Goal: Task Accomplishment & Management: Manage account settings

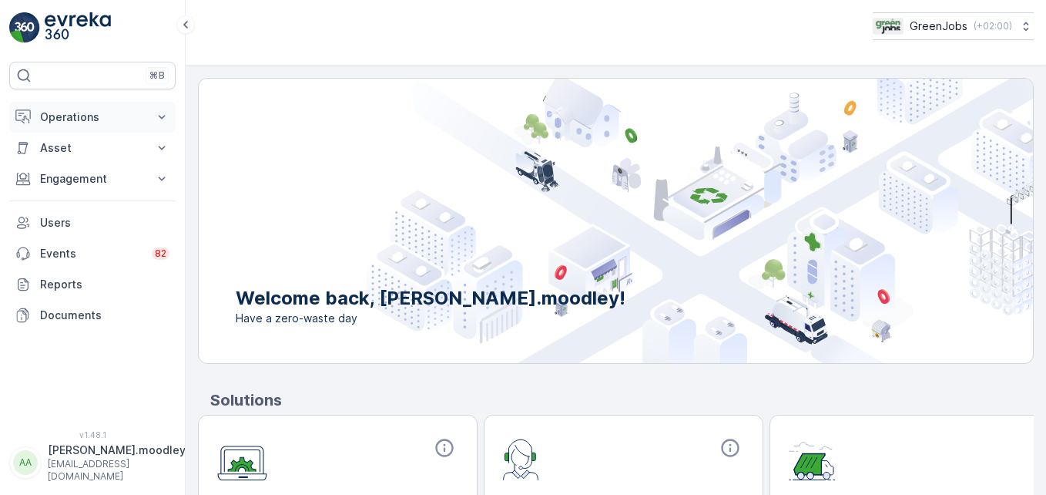
click at [165, 117] on icon at bounding box center [161, 116] width 15 height 15
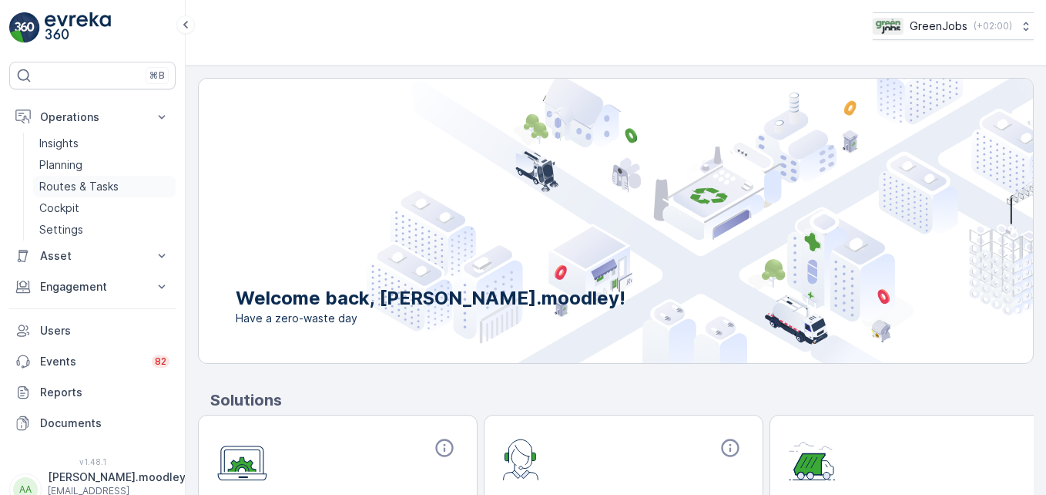
click at [110, 186] on p "Routes & Tasks" at bounding box center [78, 186] width 79 height 15
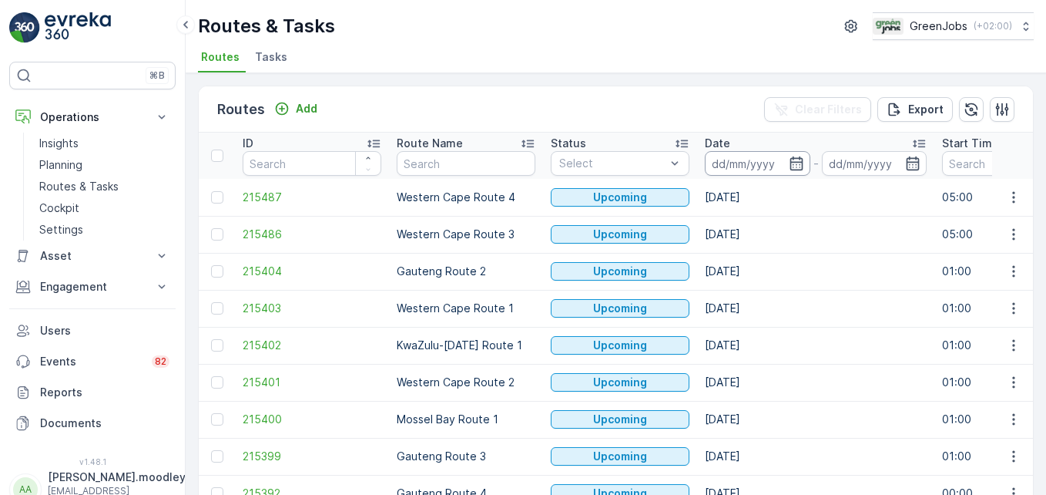
click at [720, 163] on input at bounding box center [758, 163] width 106 height 25
click at [100, 186] on p "Routes & Tasks" at bounding box center [78, 186] width 79 height 15
click at [156, 117] on icon at bounding box center [161, 116] width 15 height 15
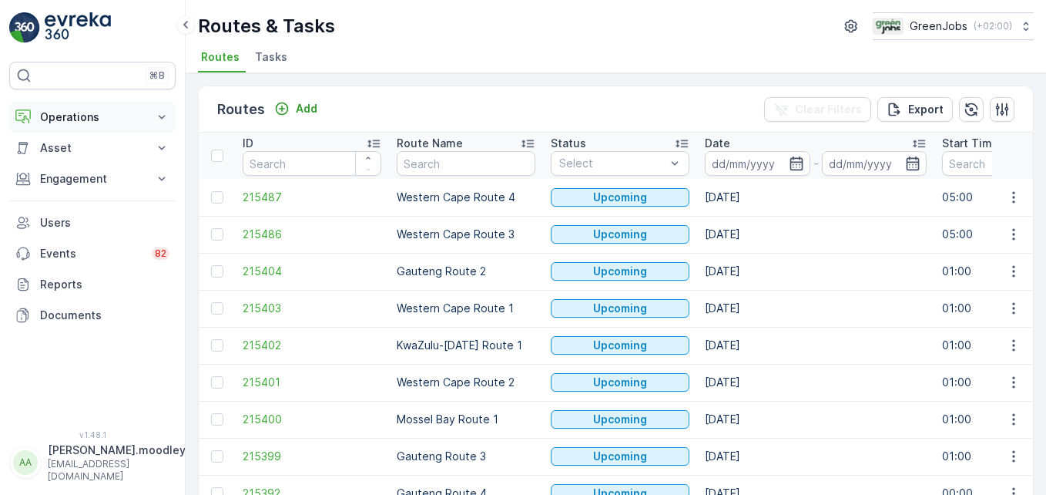
click at [167, 119] on icon at bounding box center [161, 116] width 15 height 15
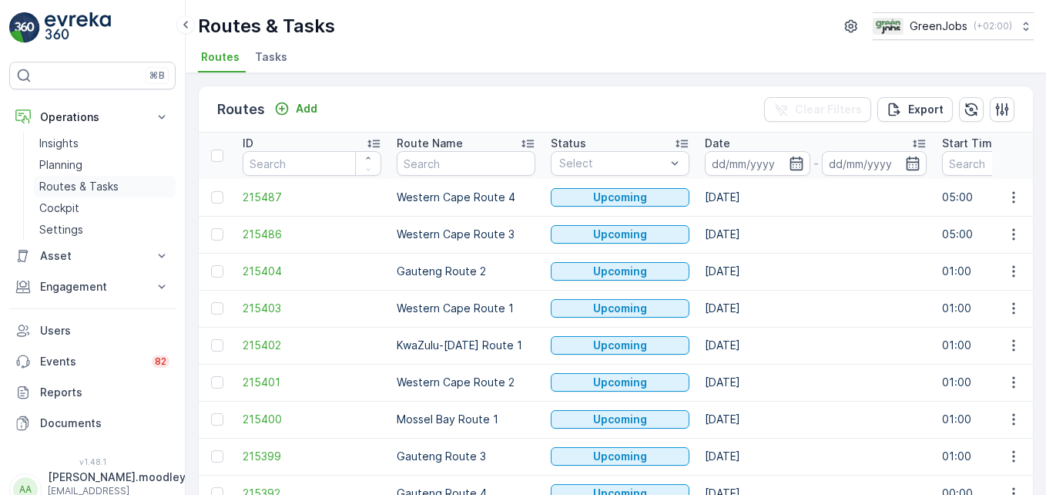
click at [101, 182] on p "Routes & Tasks" at bounding box center [78, 186] width 79 height 15
click at [99, 181] on p "Routes & Tasks" at bounding box center [78, 186] width 79 height 15
click at [738, 168] on input at bounding box center [758, 163] width 106 height 25
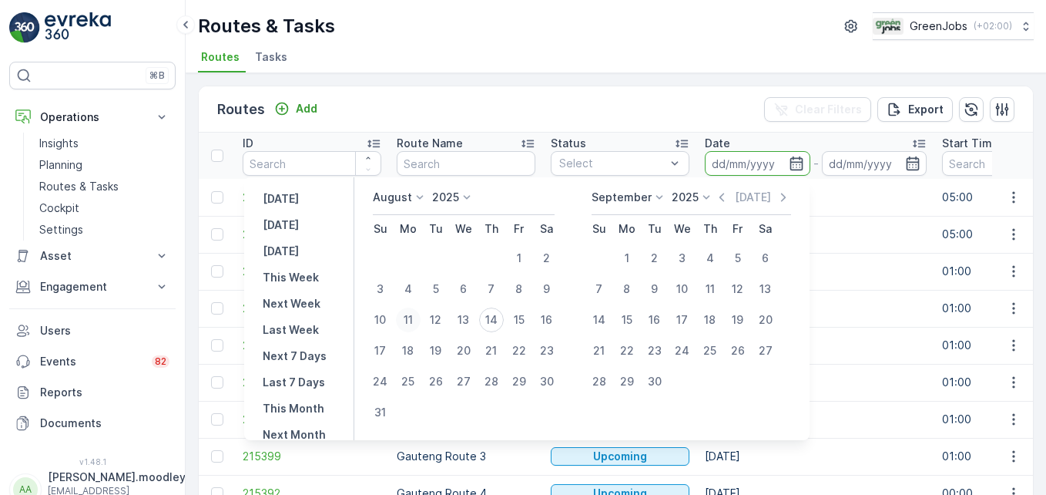
click at [420, 324] on div "11" at bounding box center [408, 319] width 25 height 25
type input "11.08.2025"
click at [420, 324] on div "11" at bounding box center [408, 319] width 25 height 25
click at [420, 324] on td "Western Cape Route 1" at bounding box center [466, 308] width 154 height 37
type input "11.08.2025"
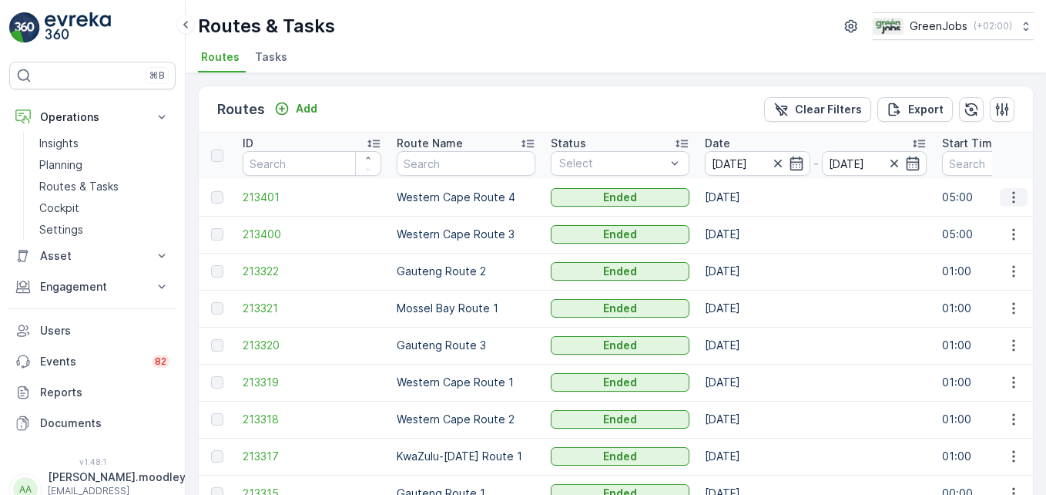
click at [1006, 198] on icon "button" at bounding box center [1013, 197] width 15 height 15
click at [833, 258] on td "11.08.2025" at bounding box center [815, 271] width 237 height 37
click at [1006, 421] on icon "button" at bounding box center [1013, 418] width 15 height 15
click at [967, 352] on span "See More Details" at bounding box center [977, 352] width 89 height 15
click at [74, 162] on p "Planning" at bounding box center [60, 164] width 43 height 15
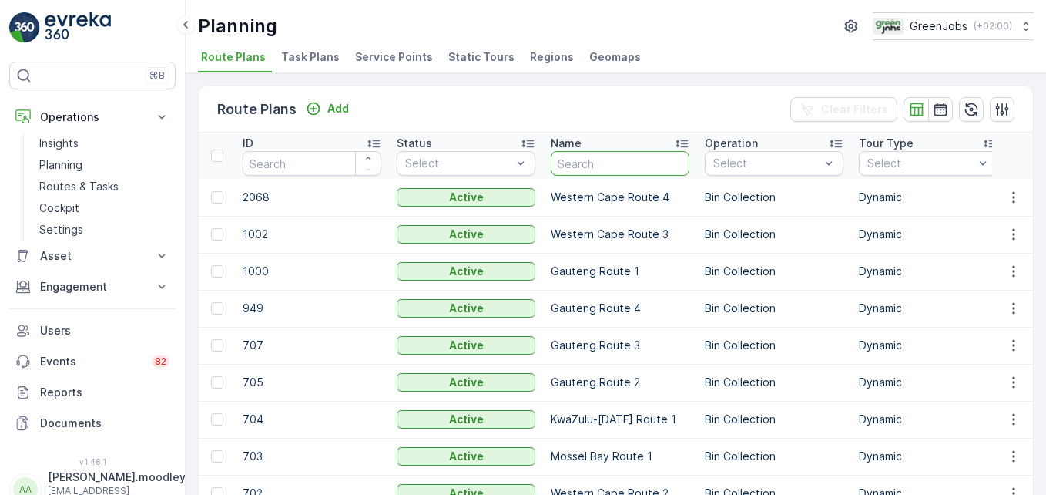
click at [634, 170] on input "text" at bounding box center [620, 163] width 139 height 25
type input "waterford"
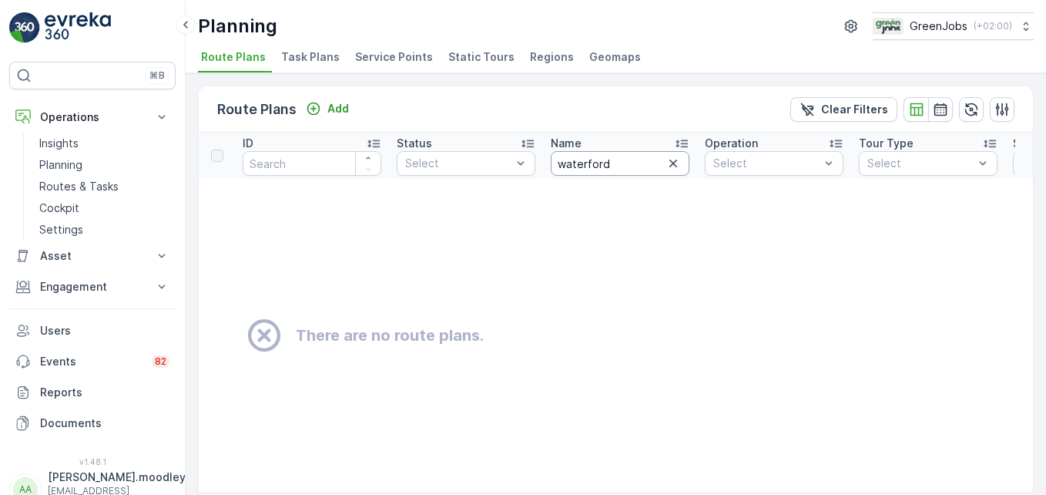
click at [636, 155] on input "waterford" at bounding box center [620, 163] width 139 height 25
type input "waterford"
click at [635, 159] on input "waterford e" at bounding box center [620, 163] width 139 height 25
type input "w"
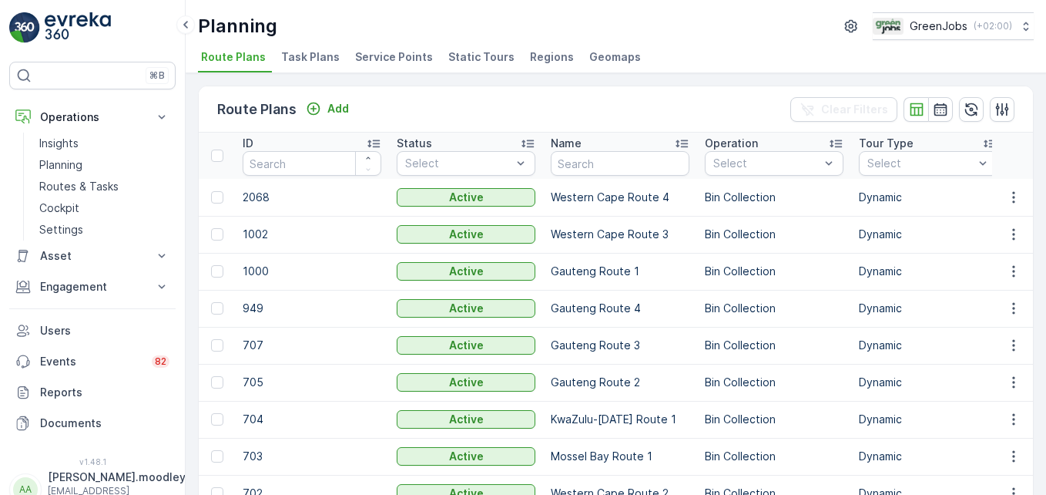
click at [395, 55] on span "Service Points" at bounding box center [394, 56] width 78 height 15
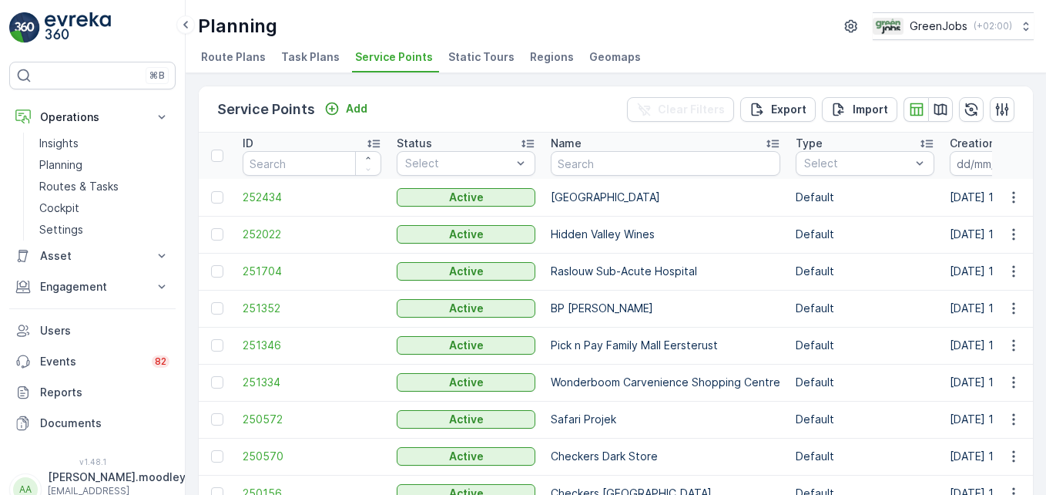
drag, startPoint x: 610, startPoint y: 147, endPoint x: 606, endPoint y: 163, distance: 15.9
click at [608, 158] on th "Name" at bounding box center [665, 156] width 245 height 46
click at [603, 173] on input "text" at bounding box center [666, 163] width 230 height 25
type input "waterford"
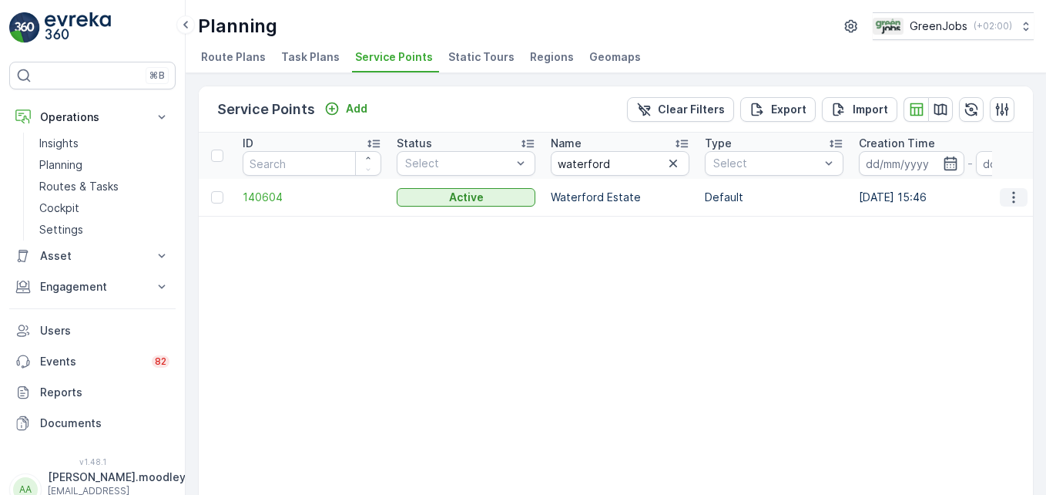
drag, startPoint x: 1009, startPoint y: 188, endPoint x: 1006, endPoint y: 201, distance: 13.5
click at [1009, 190] on button "button" at bounding box center [1014, 197] width 28 height 18
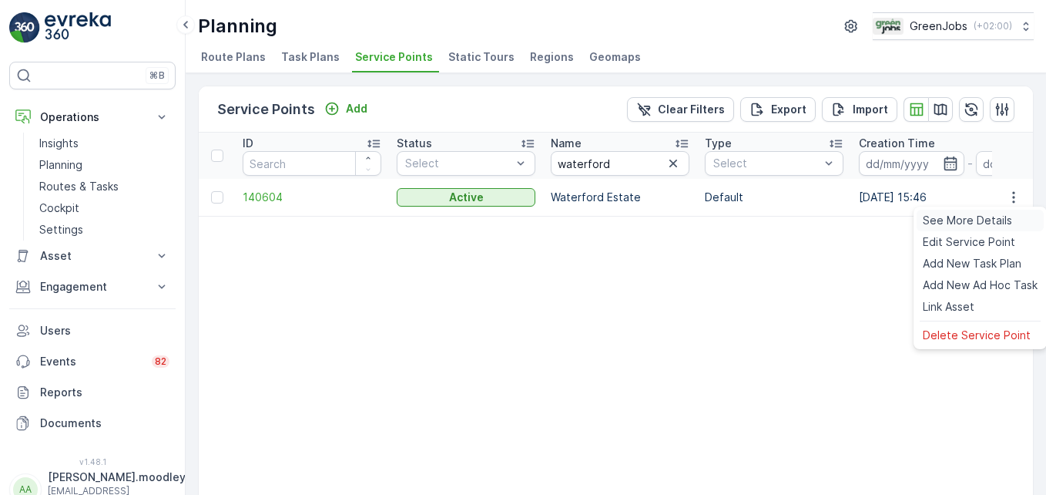
click at [981, 220] on span "See More Details" at bounding box center [967, 220] width 89 height 15
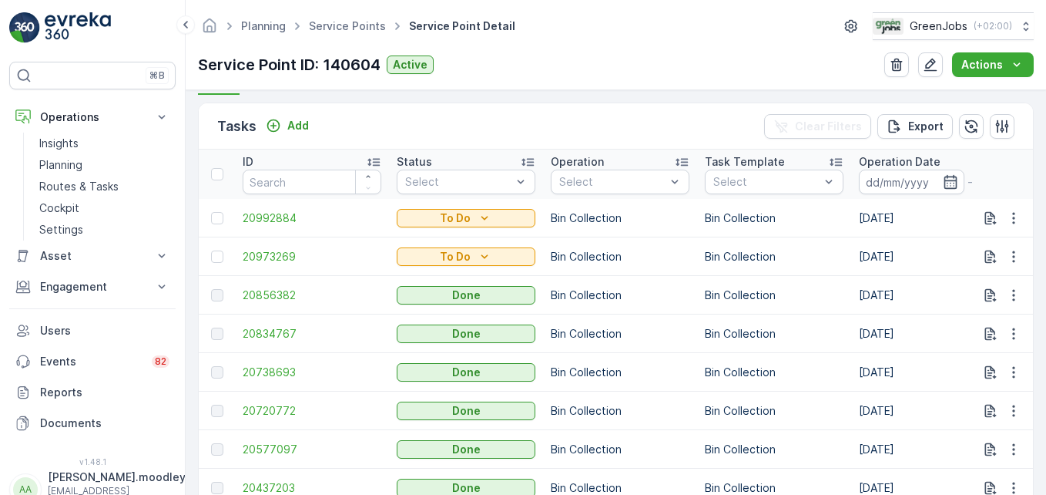
scroll to position [444, 0]
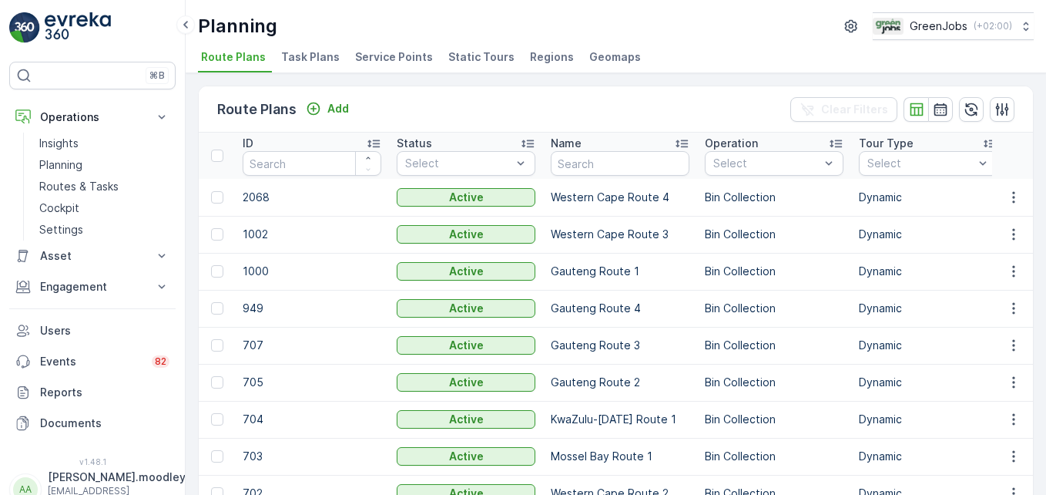
click at [751, 59] on ul "Route Plans Task Plans Service Points Static Tours Regions Geomaps" at bounding box center [610, 59] width 824 height 26
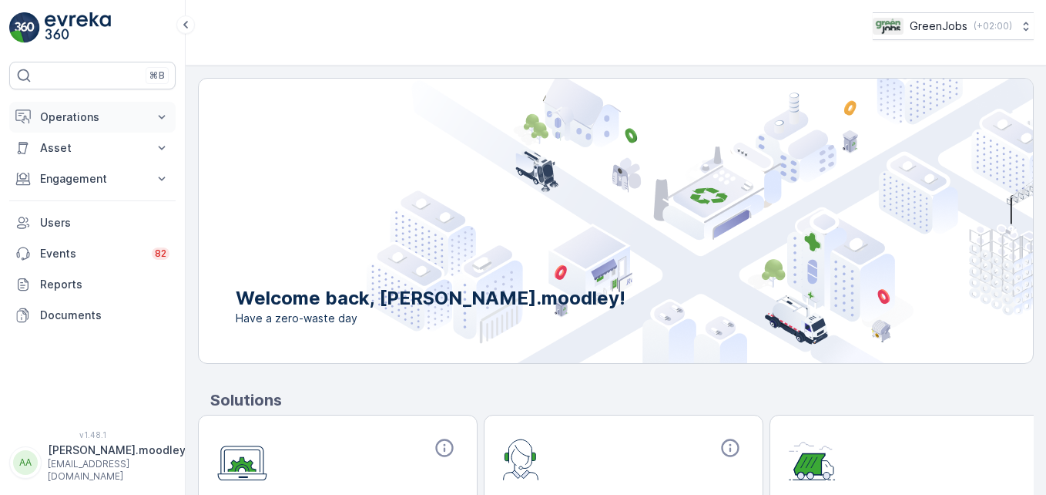
click at [156, 115] on icon at bounding box center [161, 116] width 15 height 15
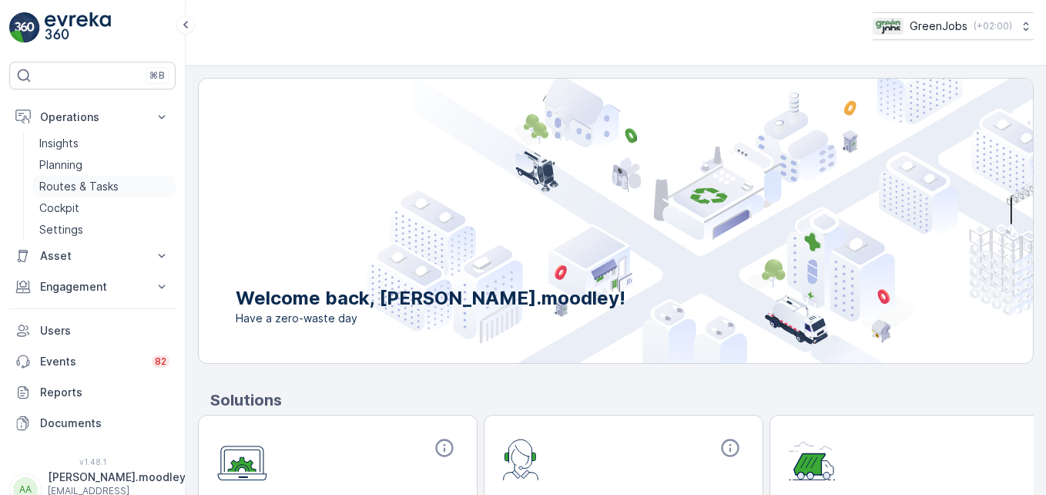
click at [81, 185] on p "Routes & Tasks" at bounding box center [78, 186] width 79 height 15
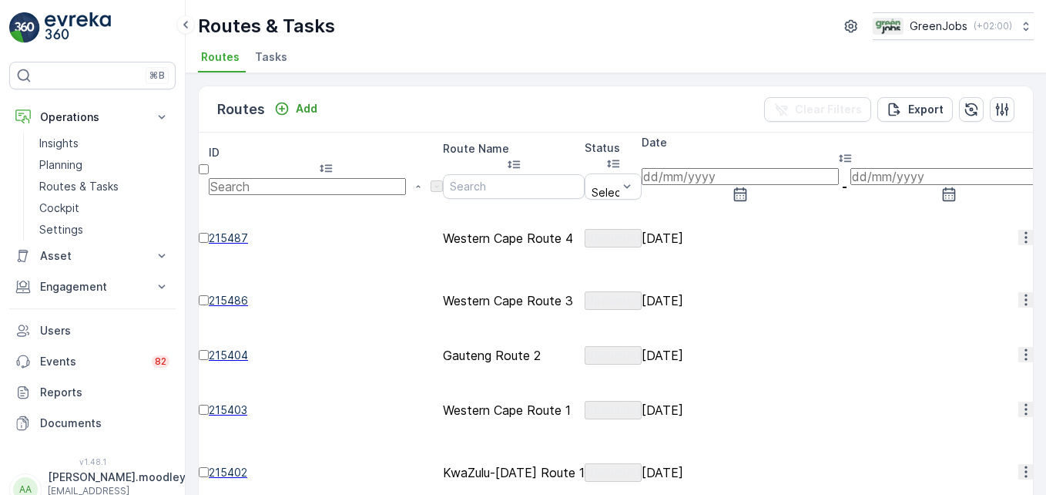
click at [715, 168] on input at bounding box center [740, 176] width 197 height 17
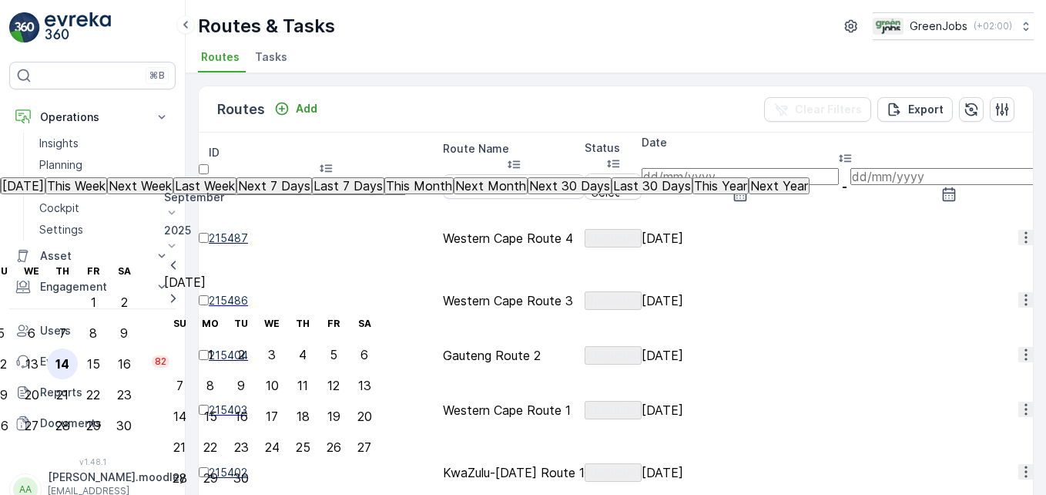
click at [69, 357] on div "14" at bounding box center [62, 364] width 14 height 14
type input "[DATE]"
click at [69, 357] on div "14" at bounding box center [62, 364] width 14 height 14
type input "[DATE]"
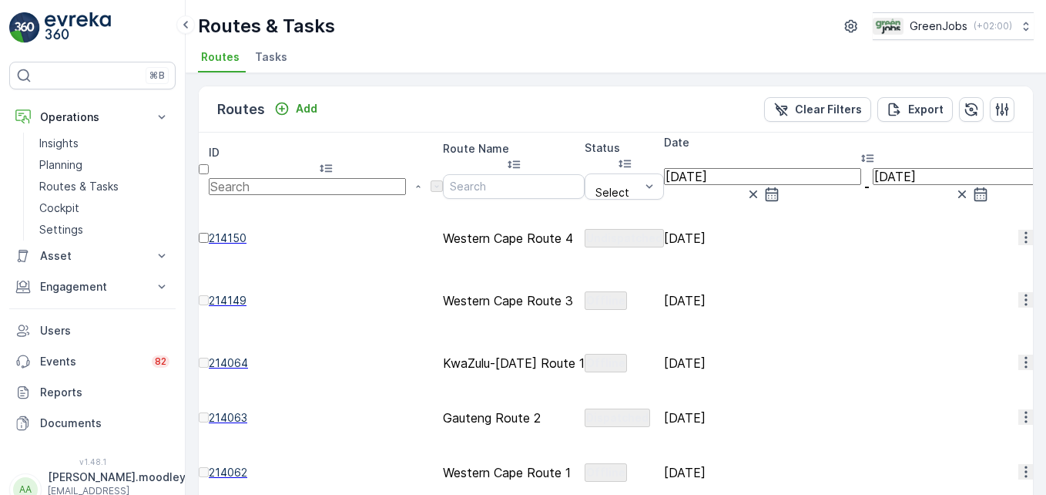
click at [1019, 292] on icon "button" at bounding box center [1026, 299] width 15 height 15
click at [981, 405] on span "See More Details" at bounding box center [986, 406] width 89 height 15
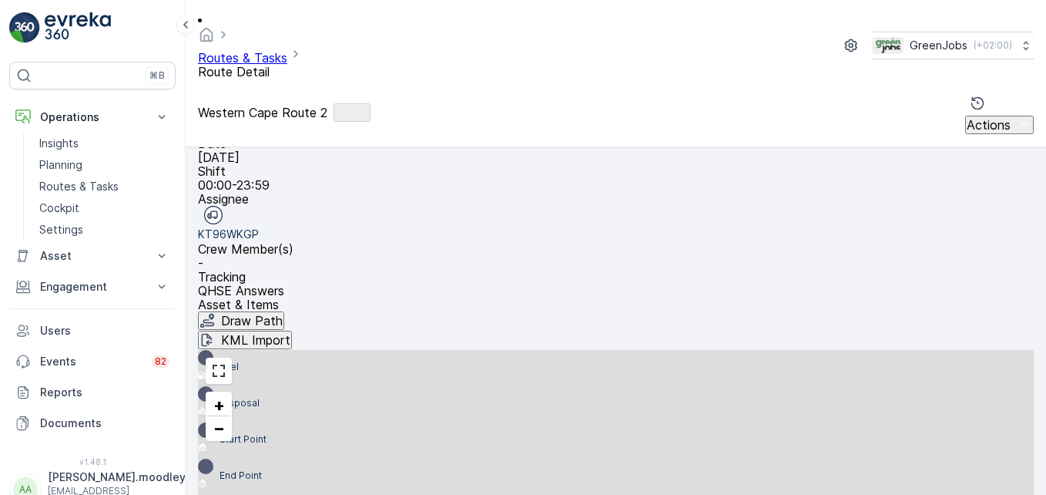
scroll to position [301, 0]
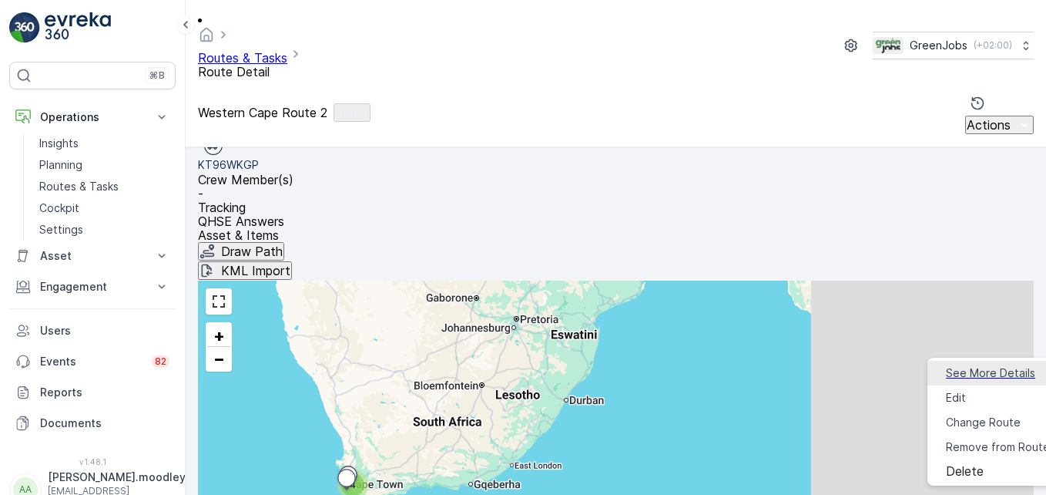
click at [984, 374] on span "See More Details" at bounding box center [990, 372] width 89 height 15
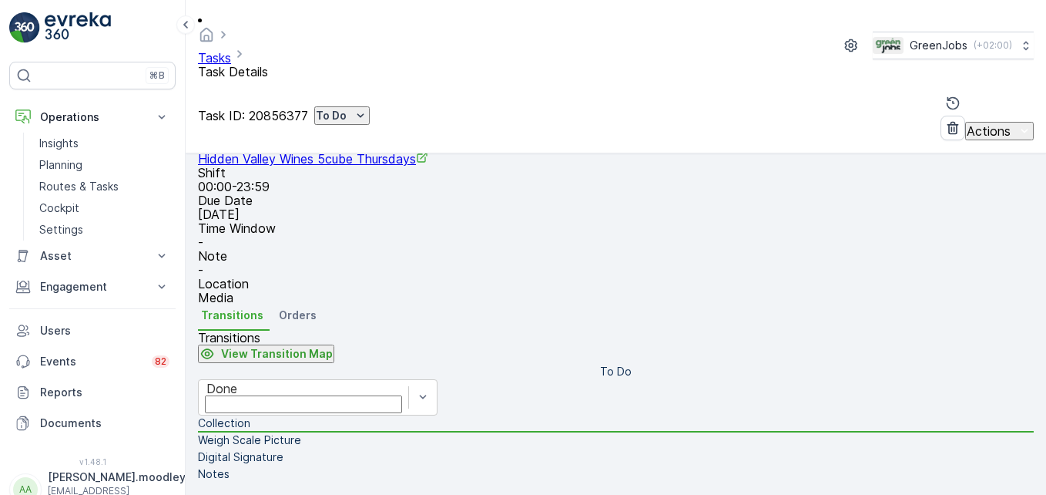
scroll to position [15, 0]
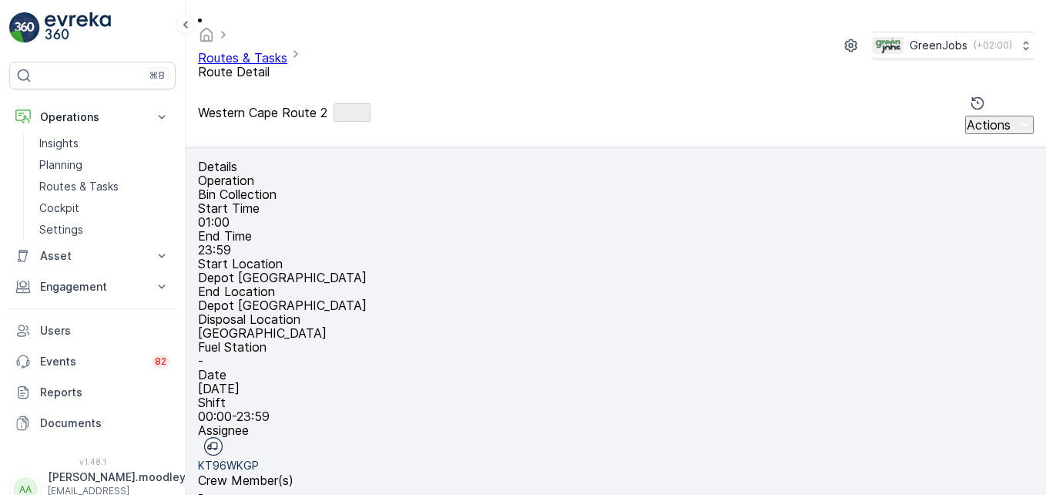
scroll to position [301, 0]
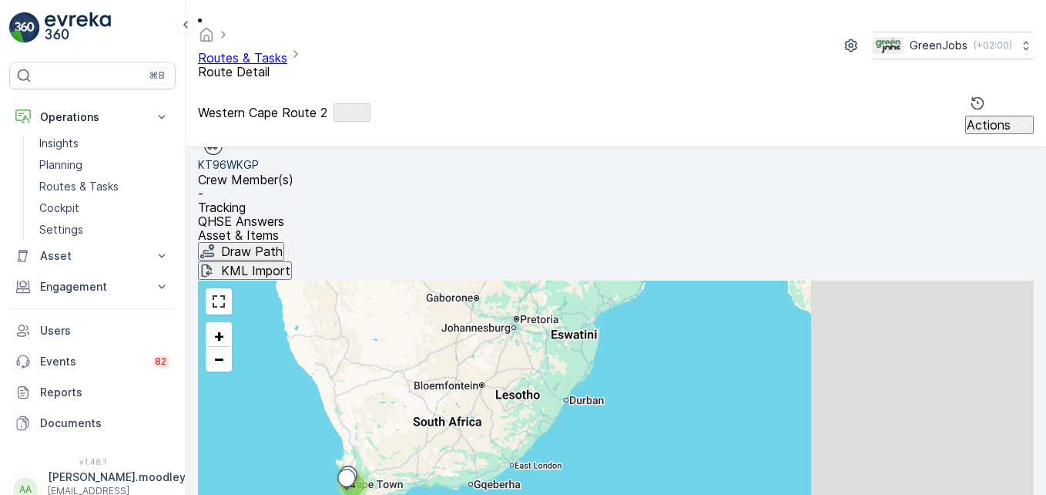
click at [989, 412] on span "See More Details" at bounding box center [1004, 409] width 89 height 15
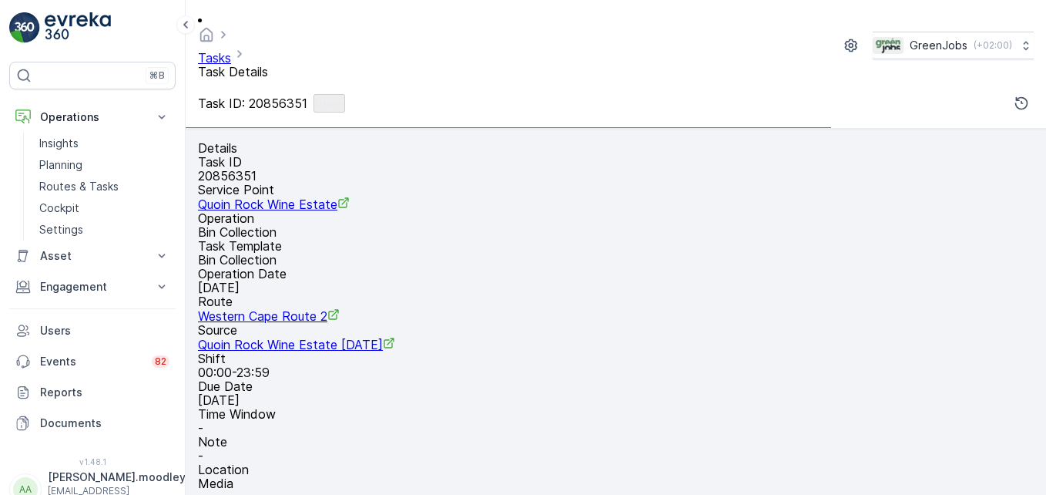
scroll to position [477, 0]
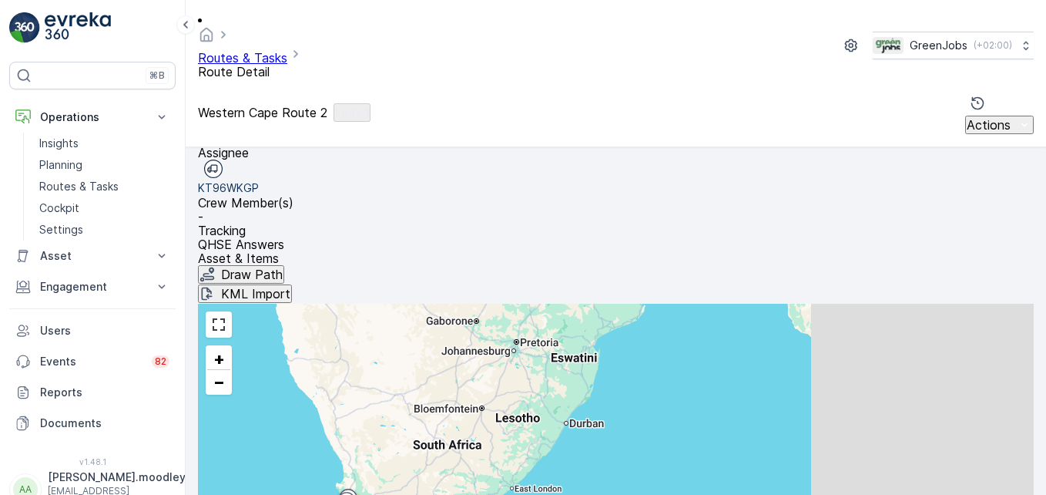
scroll to position [301, 0]
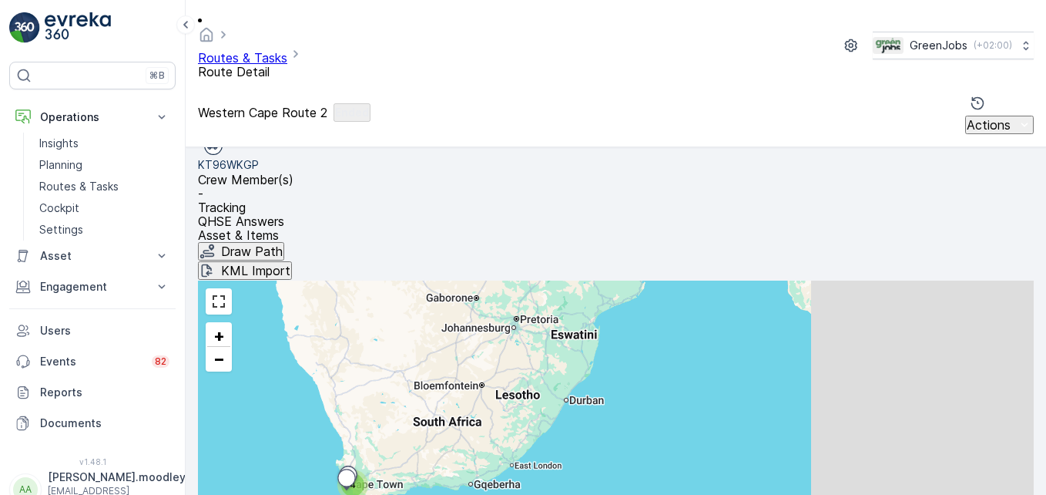
click at [990, 341] on span "See More Details" at bounding box center [1004, 335] width 89 height 15
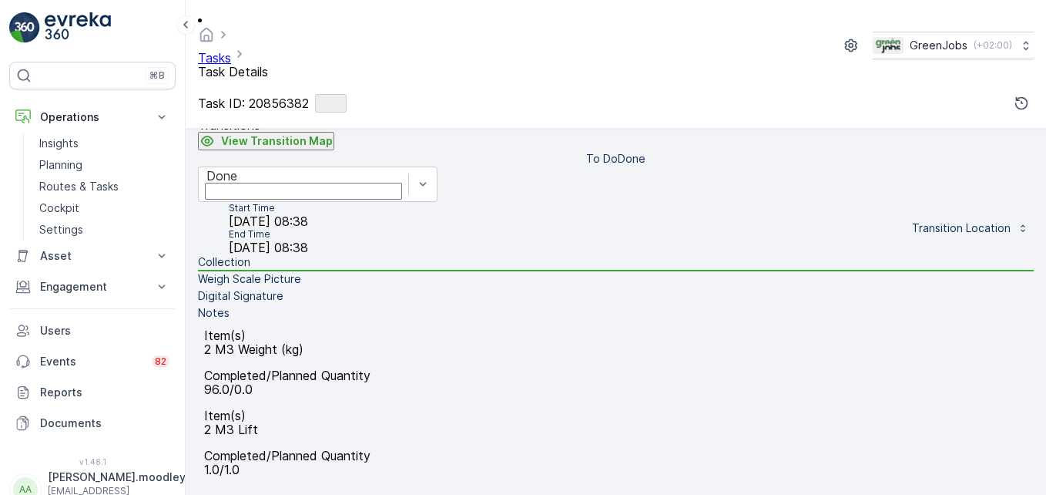
scroll to position [92, 0]
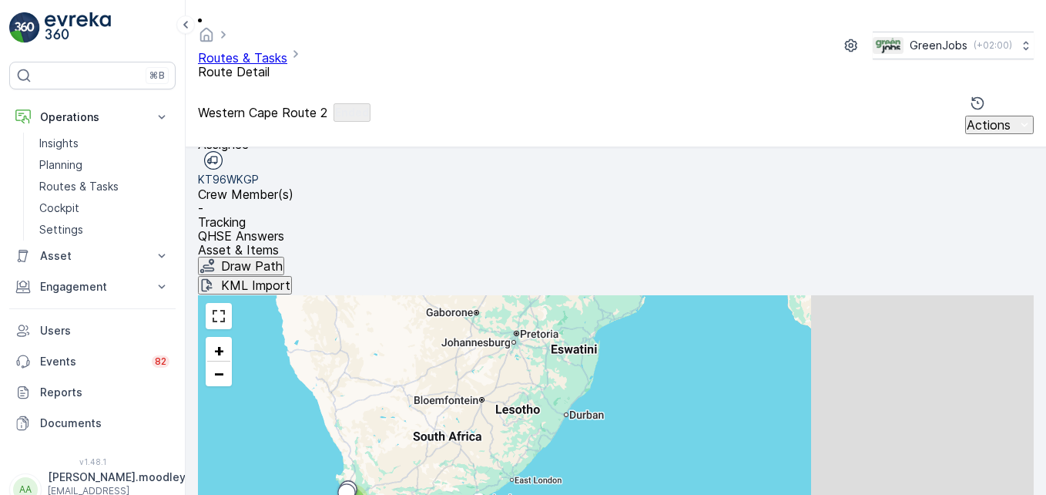
scroll to position [301, 0]
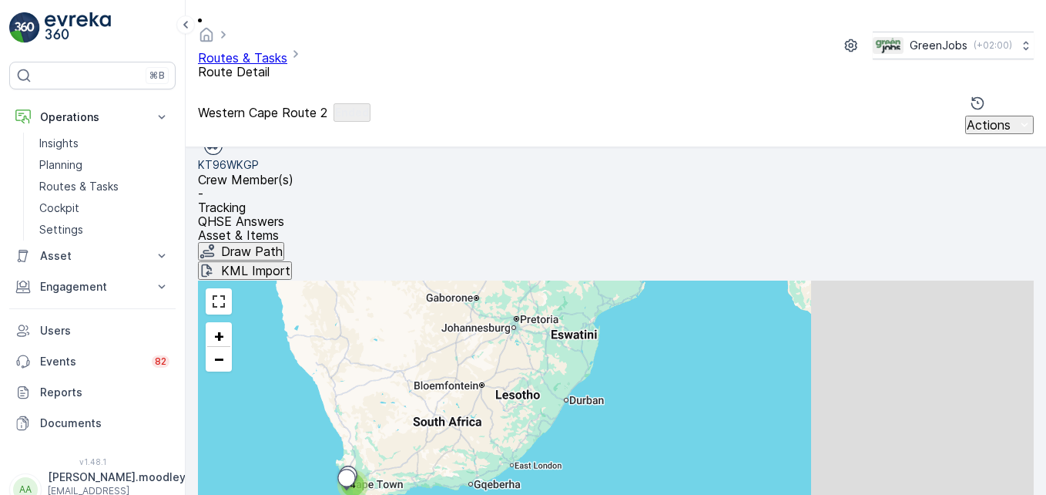
click at [989, 292] on span "See More Details" at bounding box center [1004, 298] width 89 height 15
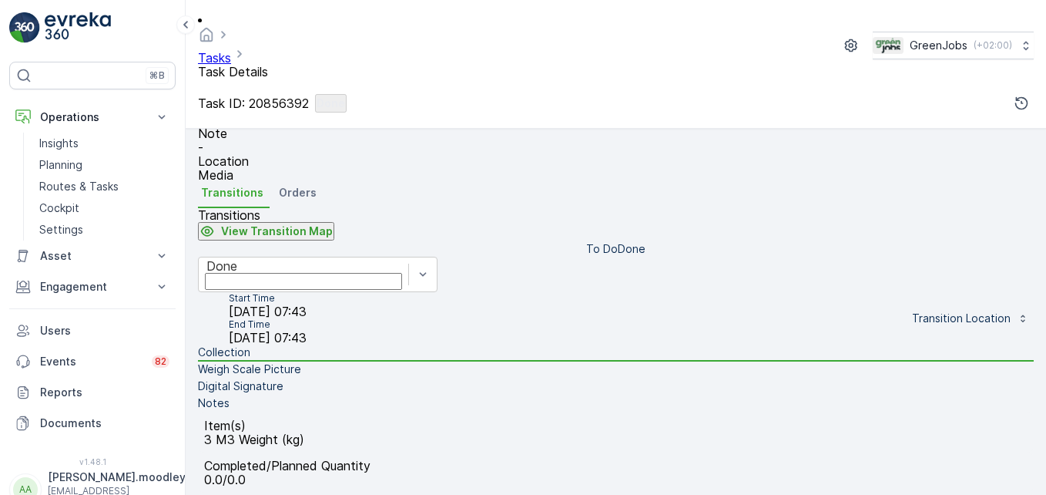
scroll to position [385, 0]
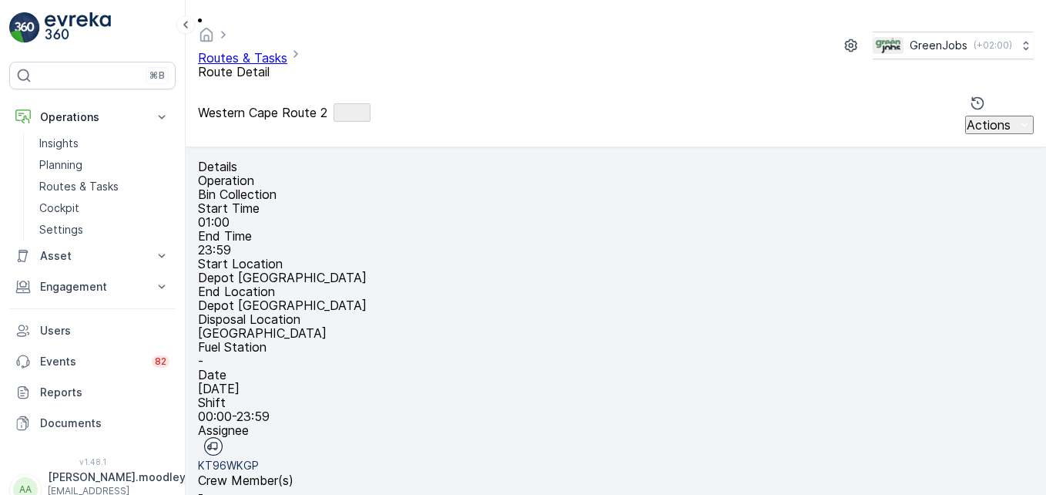
scroll to position [301, 0]
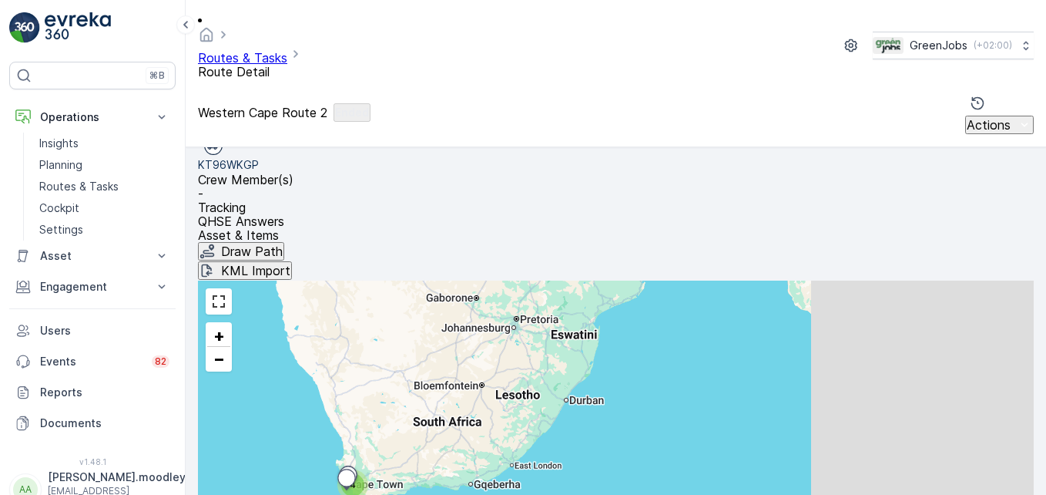
click at [999, 295] on span "See More Details" at bounding box center [1004, 298] width 89 height 15
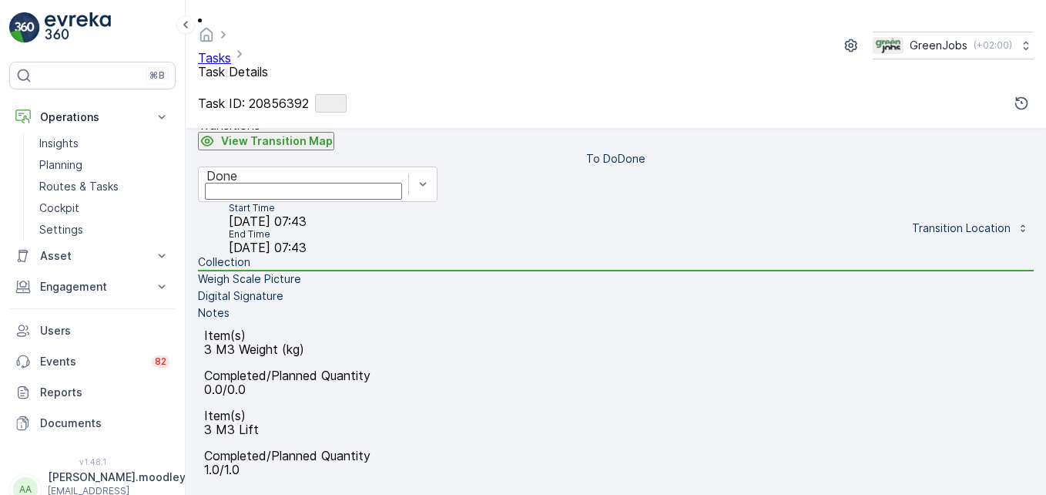
scroll to position [477, 0]
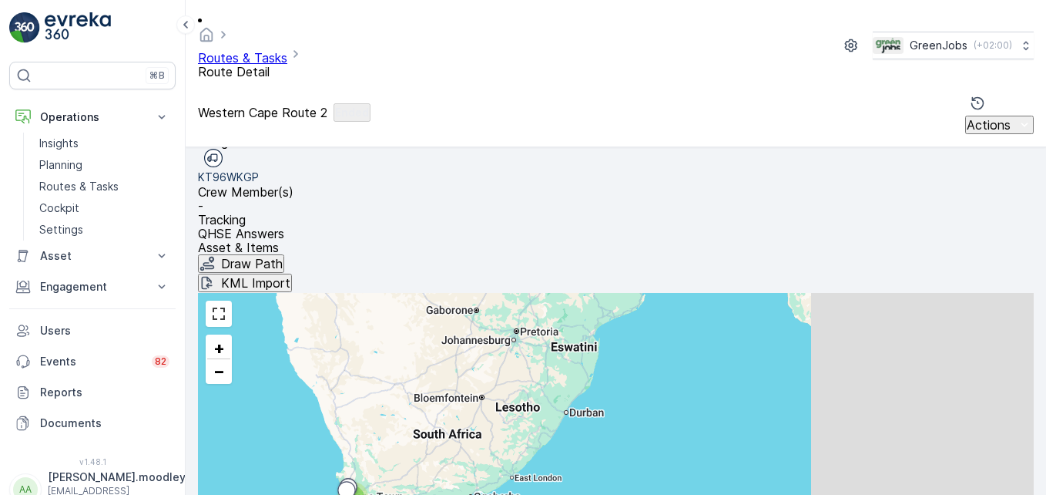
scroll to position [301, 0]
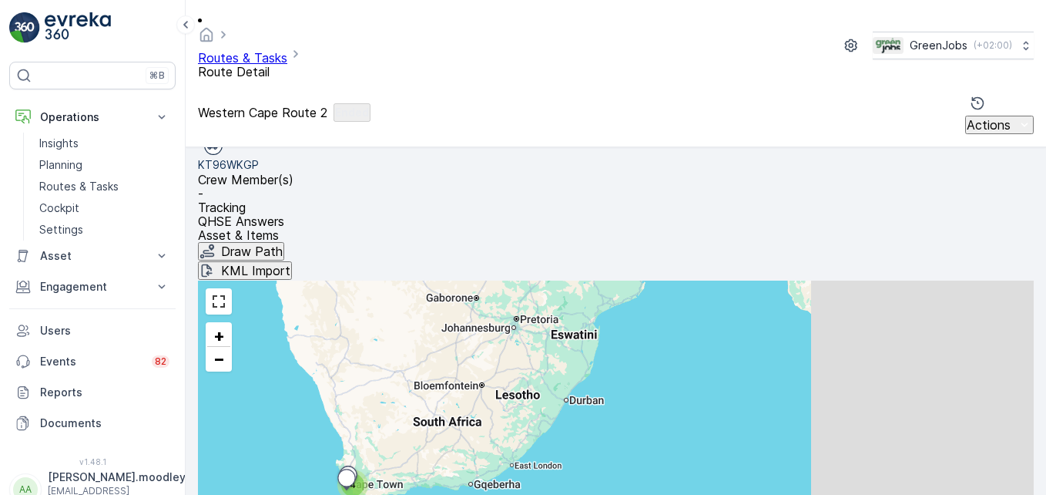
click at [987, 329] on span "See More Details" at bounding box center [1004, 335] width 89 height 15
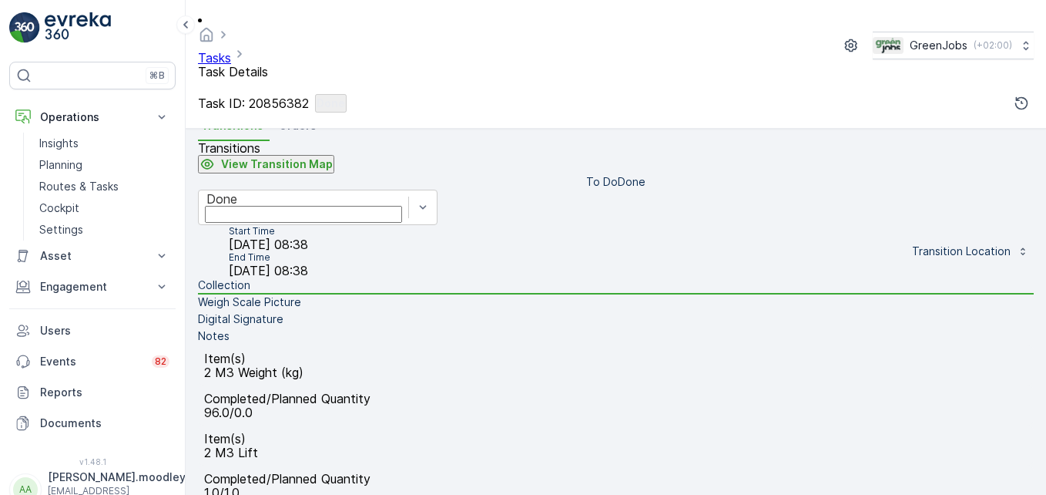
scroll to position [385, 0]
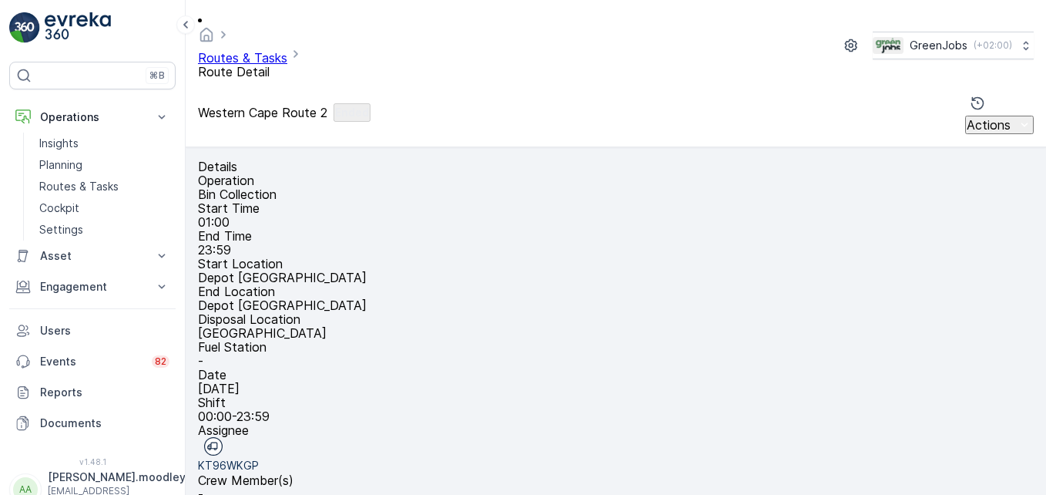
scroll to position [301, 0]
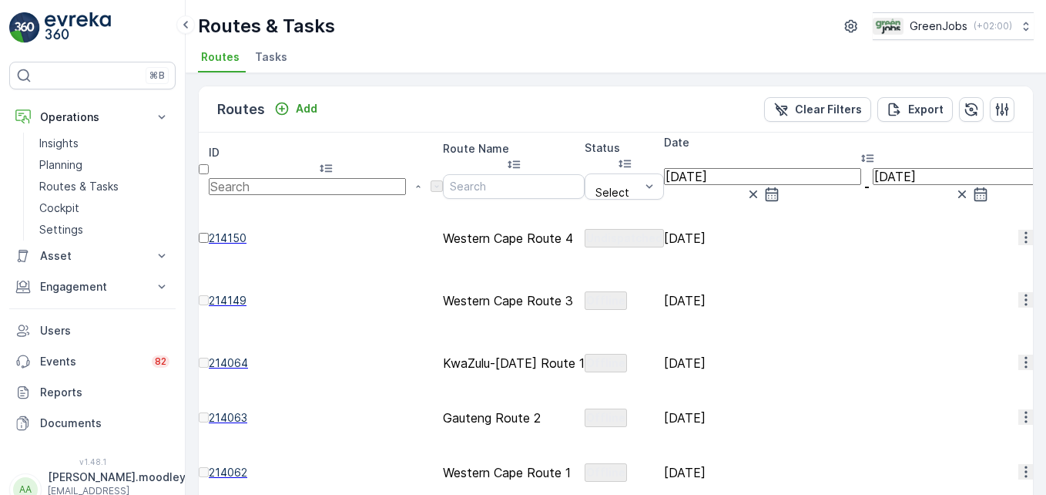
click at [976, 405] on span "See More Details" at bounding box center [986, 406] width 89 height 15
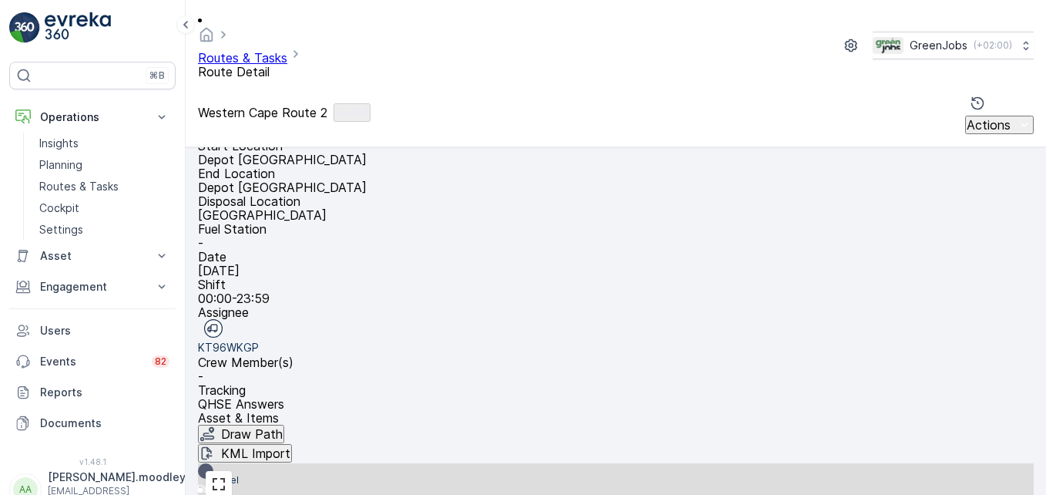
scroll to position [301, 0]
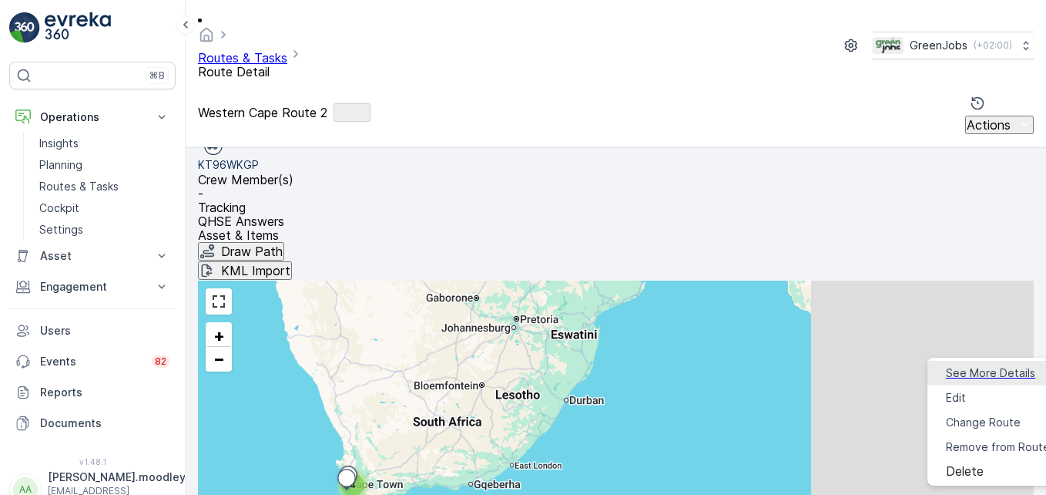
click at [979, 368] on span "See More Details" at bounding box center [990, 372] width 89 height 15
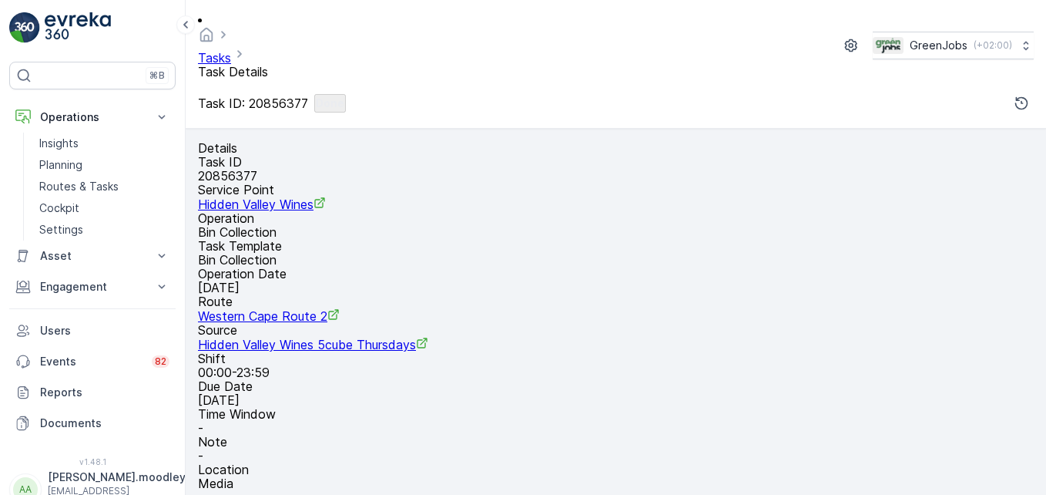
scroll to position [477, 0]
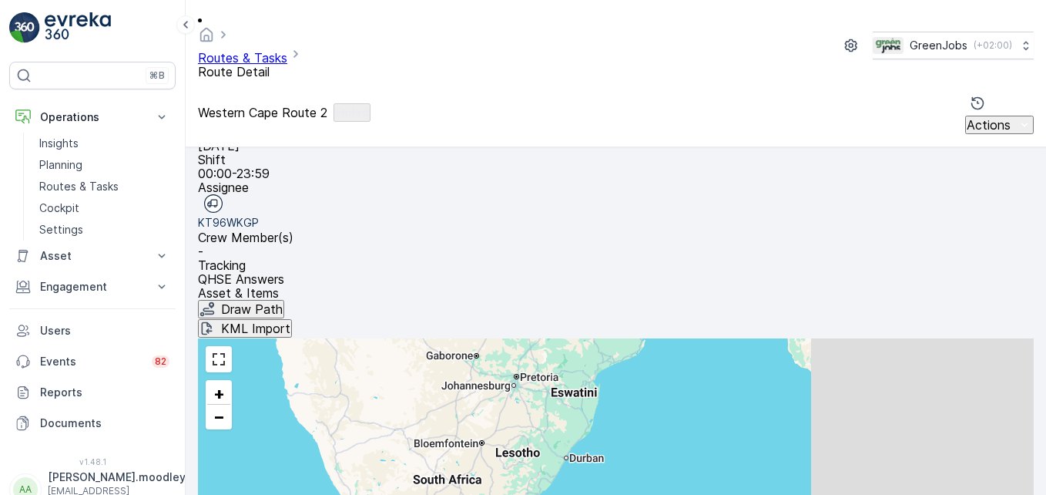
scroll to position [301, 0]
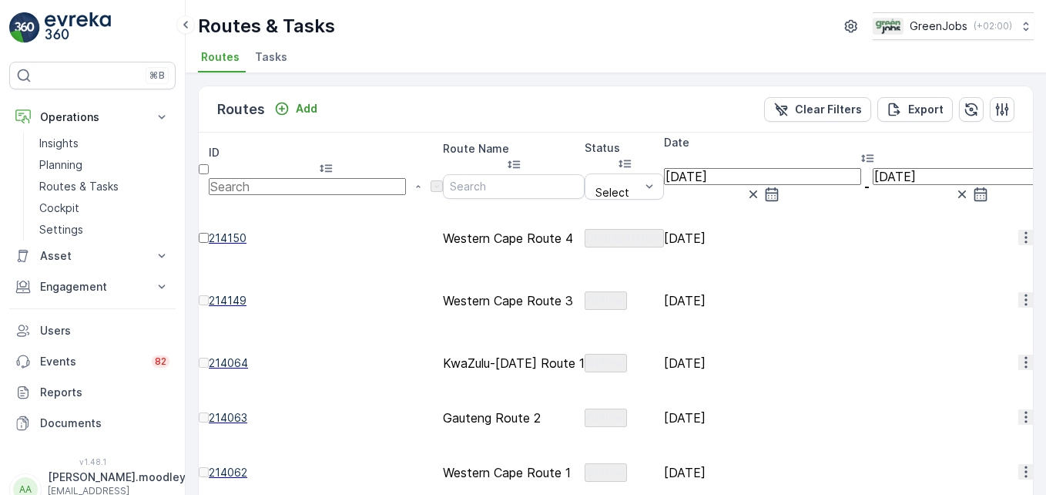
drag, startPoint x: 953, startPoint y: 69, endPoint x: 841, endPoint y: 386, distance: 336.1
click at [953, 70] on ul "Routes Tasks" at bounding box center [610, 59] width 824 height 26
click at [845, 395] on td "[DATE]" at bounding box center [867, 418] width 406 height 47
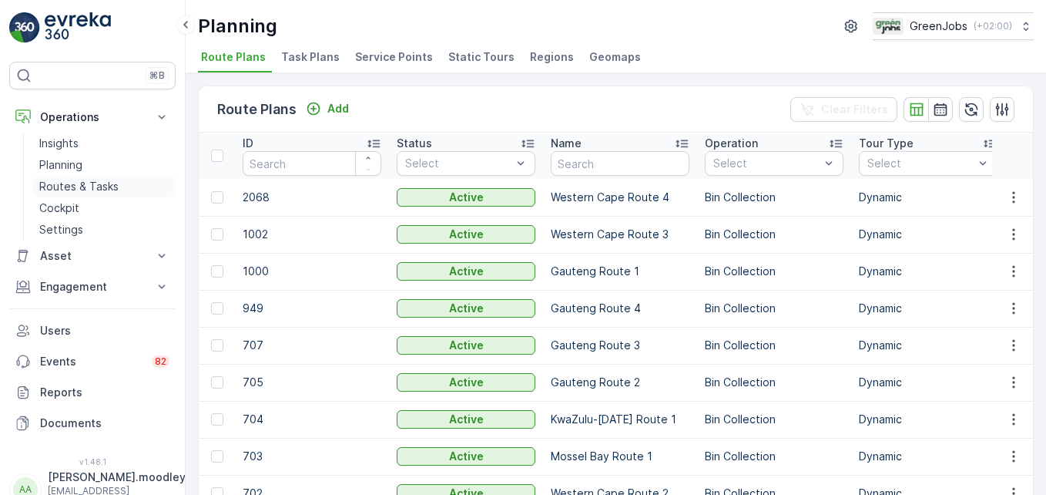
click at [116, 184] on p "Routes & Tasks" at bounding box center [78, 186] width 79 height 15
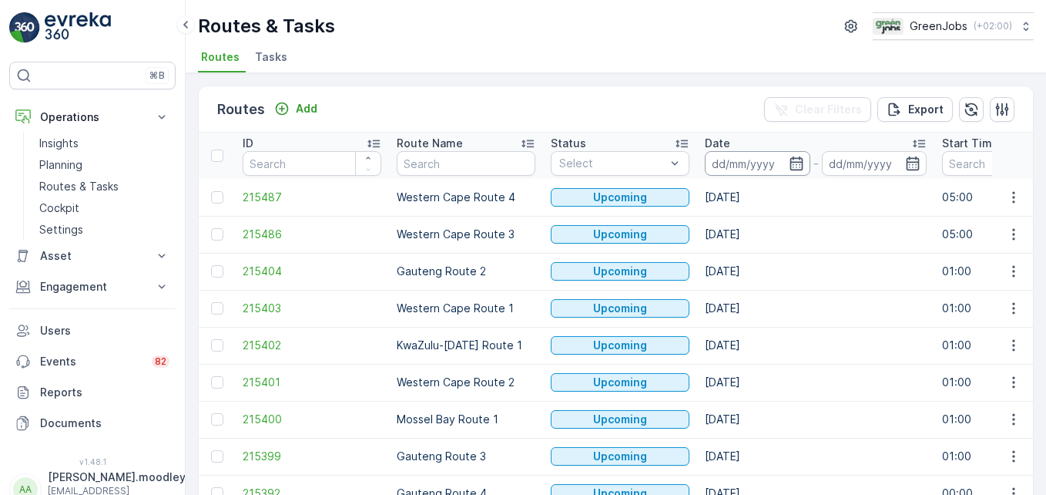
click at [734, 156] on input at bounding box center [758, 163] width 106 height 25
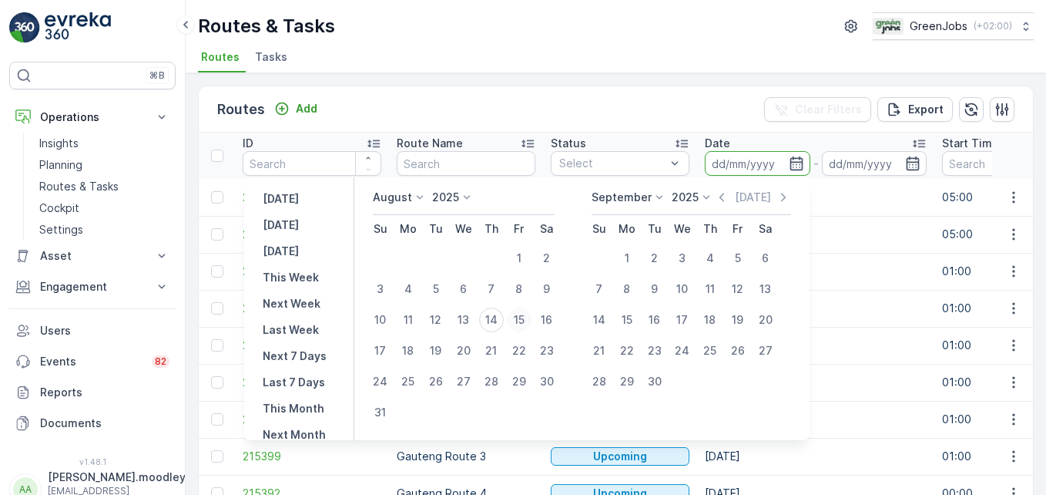
click at [532, 309] on div "15" at bounding box center [519, 319] width 25 height 25
type input "[DATE]"
click at [532, 309] on div "15" at bounding box center [519, 319] width 25 height 25
type input "[DATE]"
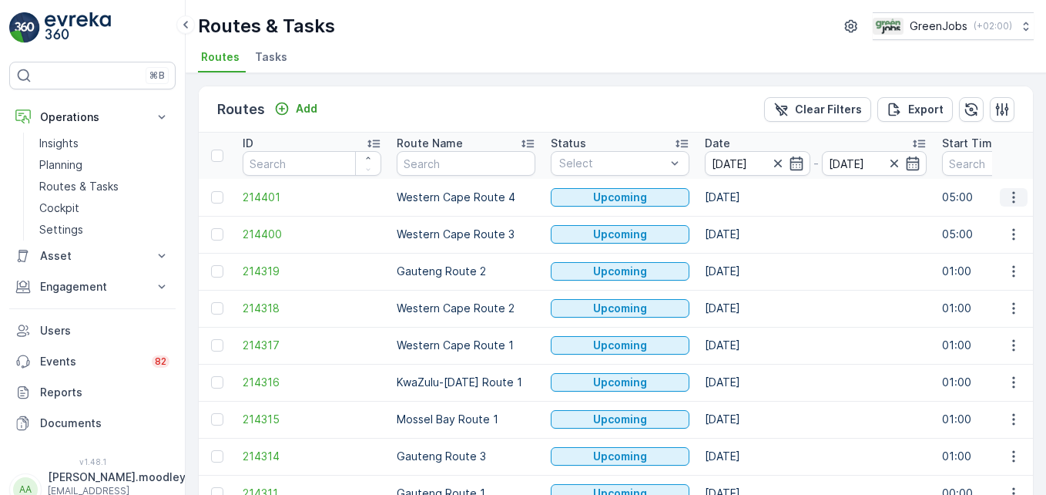
click at [1012, 200] on icon "button" at bounding box center [1013, 197] width 15 height 15
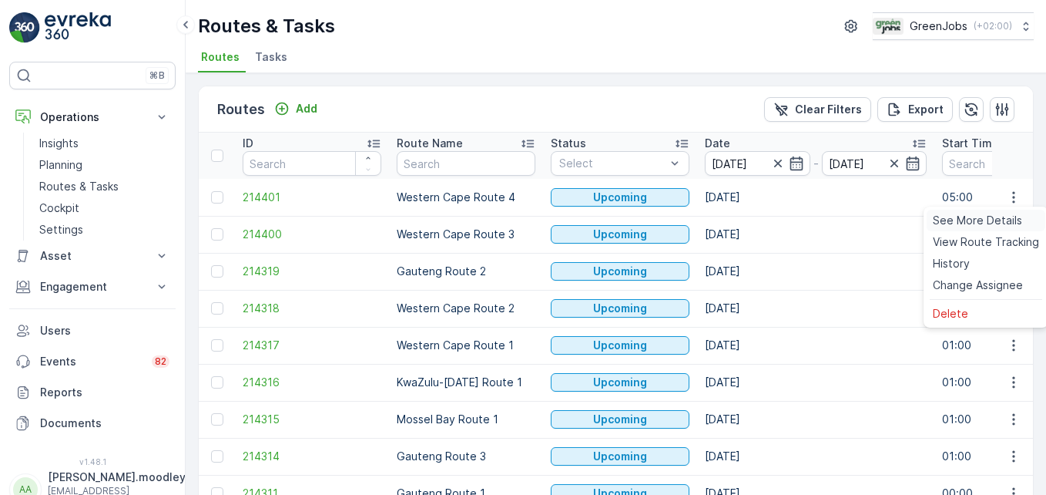
click at [997, 217] on span "See More Details" at bounding box center [977, 220] width 89 height 15
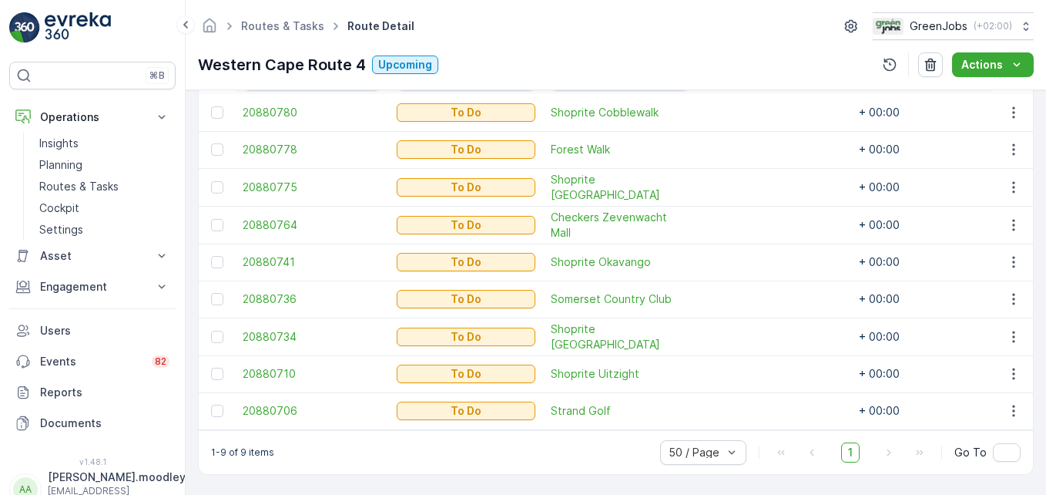
scroll to position [468, 0]
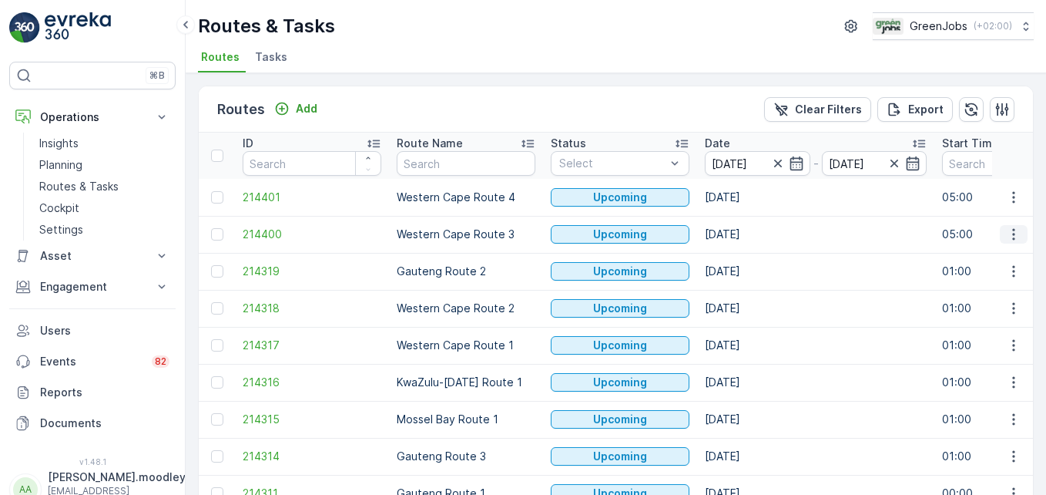
click at [1006, 232] on icon "button" at bounding box center [1013, 234] width 15 height 15
click at [989, 260] on span "See More Details" at bounding box center [977, 257] width 89 height 15
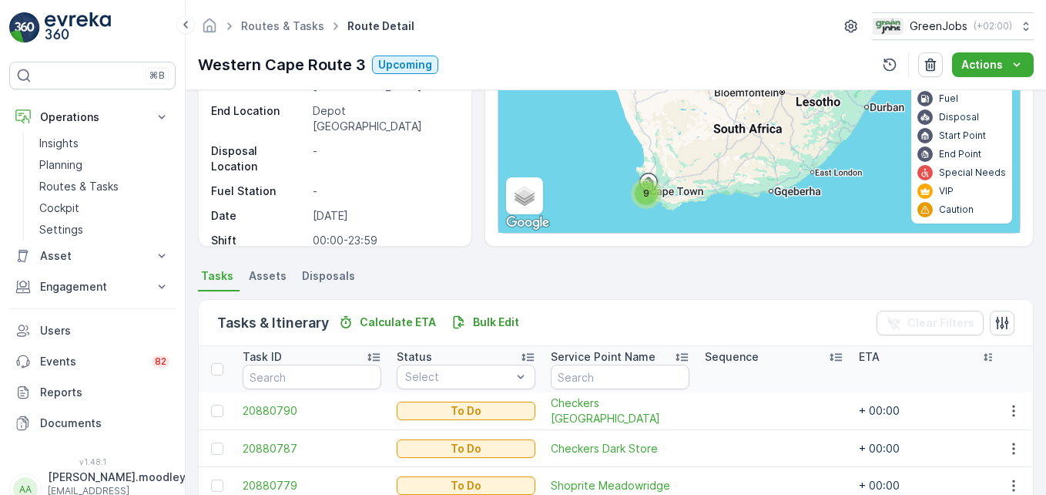
scroll to position [160, 0]
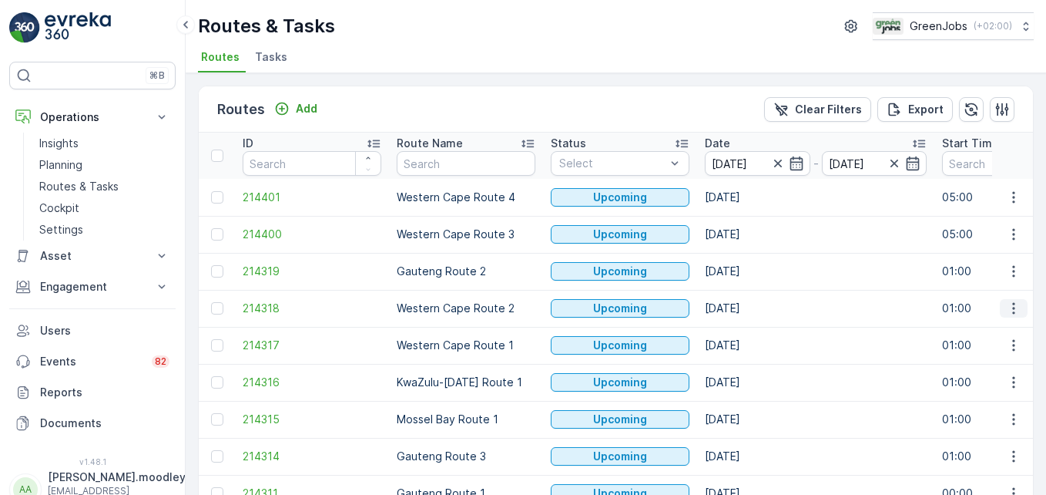
click at [1010, 306] on icon "button" at bounding box center [1013, 308] width 15 height 15
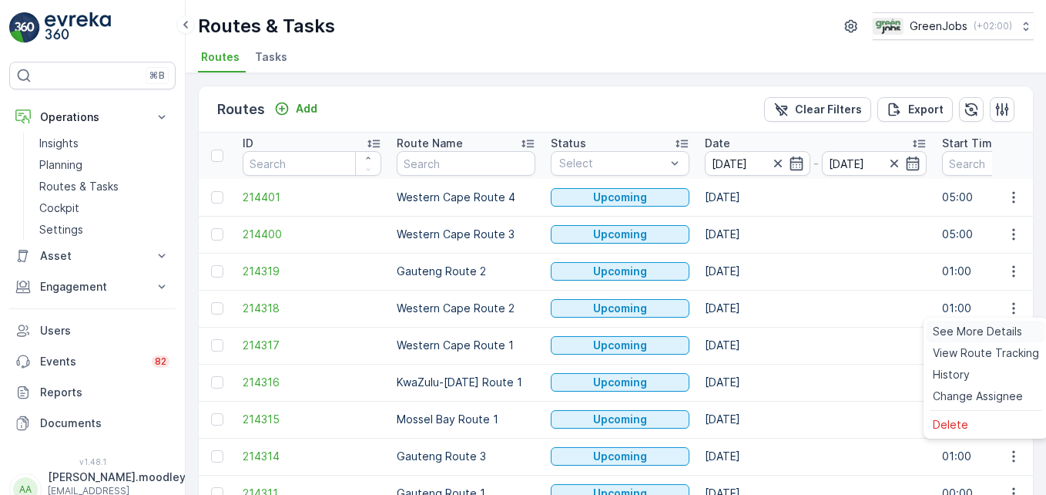
click at [998, 331] on span "See More Details" at bounding box center [977, 331] width 89 height 15
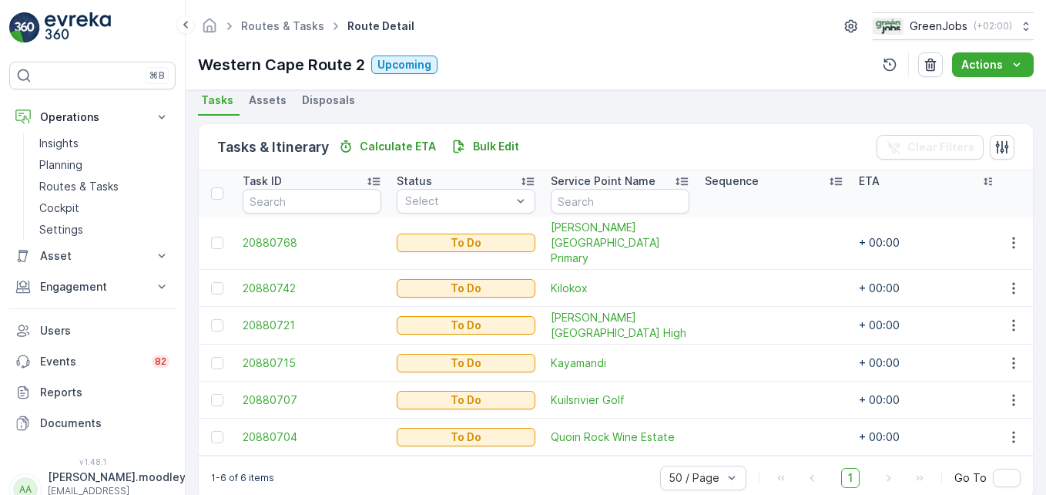
scroll to position [357, 0]
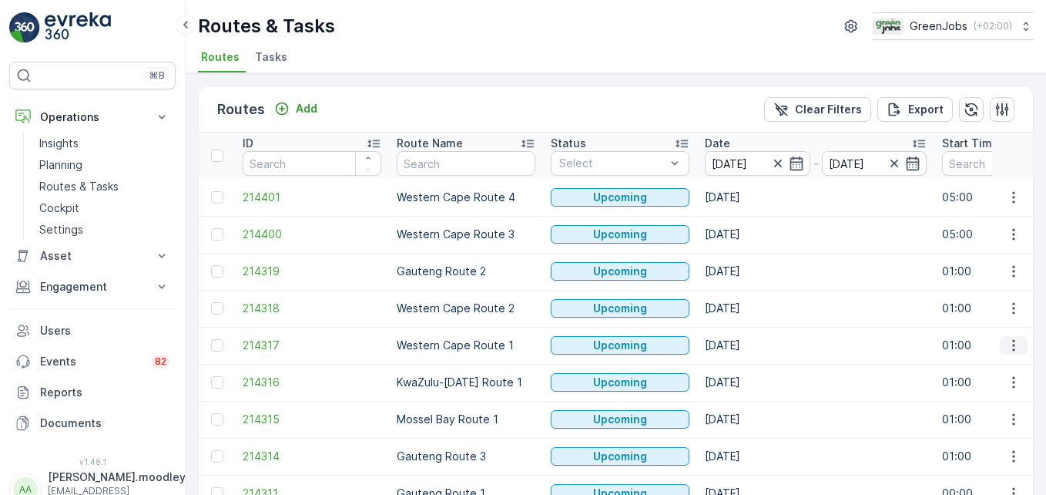
click at [1012, 347] on icon "button" at bounding box center [1013, 345] width 15 height 15
click at [1004, 366] on span "See More Details" at bounding box center [977, 368] width 89 height 15
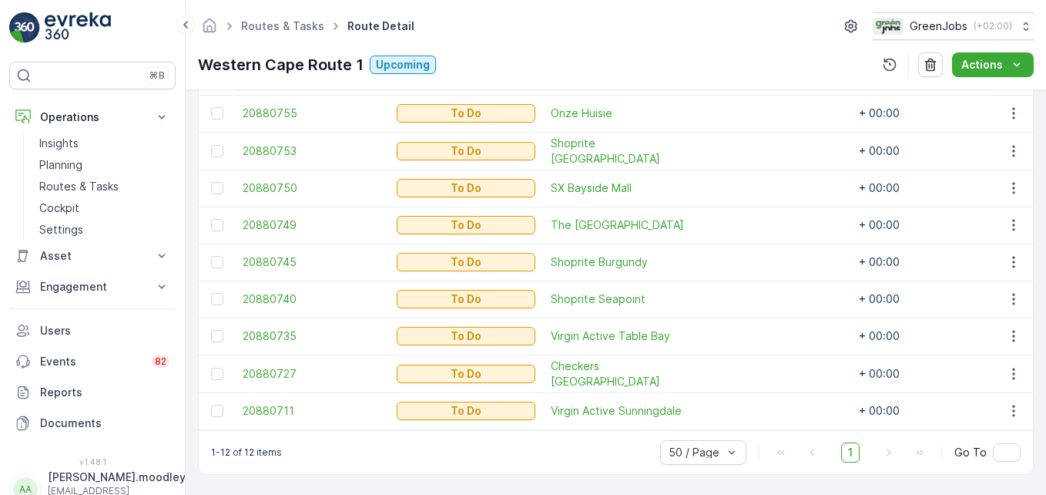
scroll to position [270, 0]
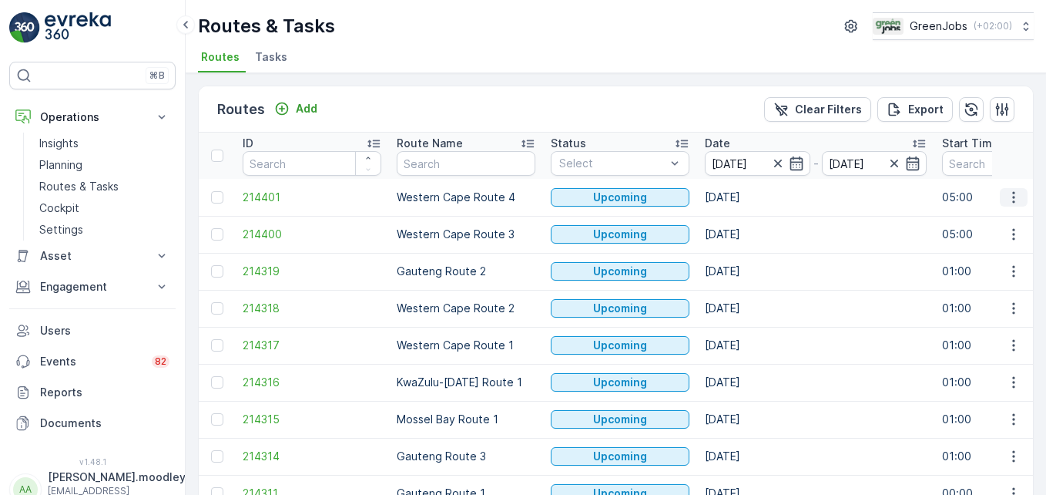
click at [1006, 196] on icon "button" at bounding box center [1013, 197] width 15 height 15
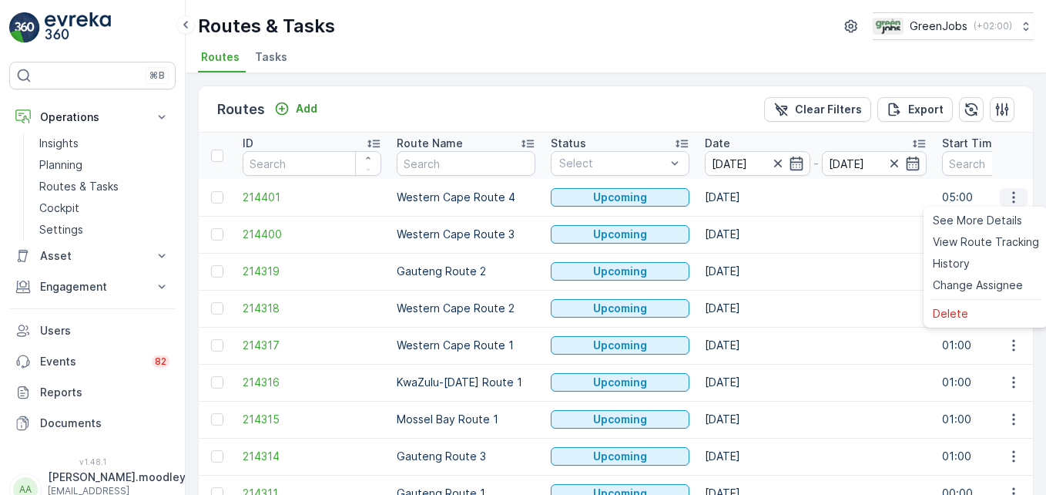
click at [1006, 221] on span "See More Details" at bounding box center [977, 220] width 89 height 15
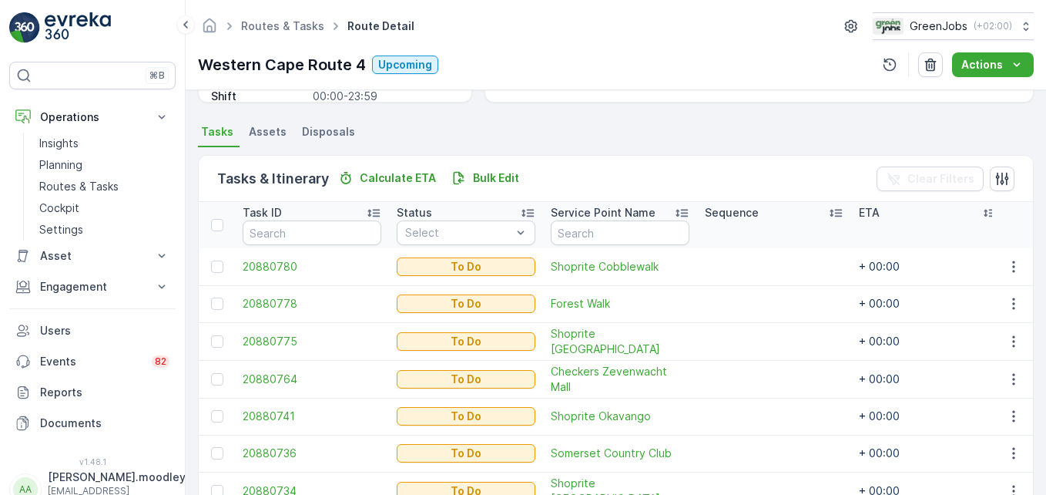
scroll to position [468, 0]
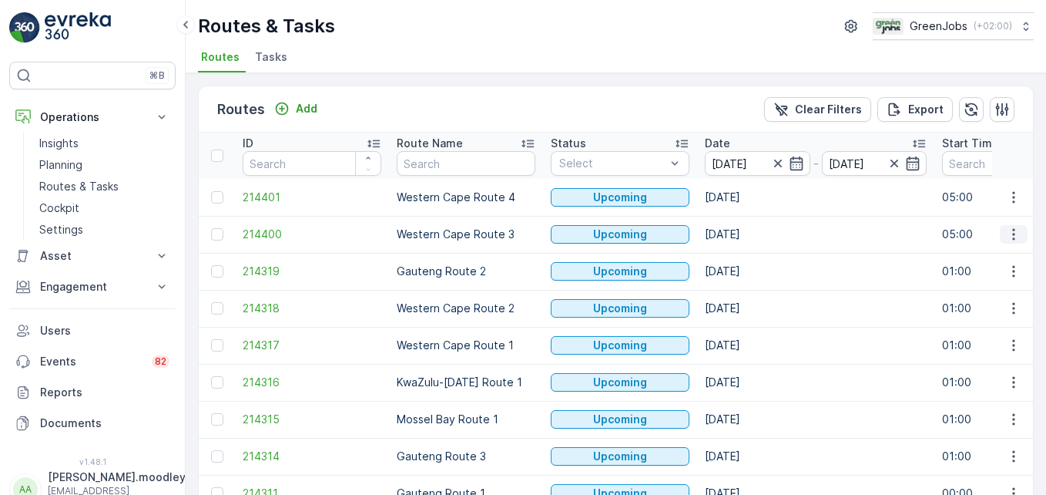
click at [1016, 234] on icon "button" at bounding box center [1013, 234] width 15 height 15
click at [1002, 258] on span "See More Details" at bounding box center [977, 257] width 89 height 15
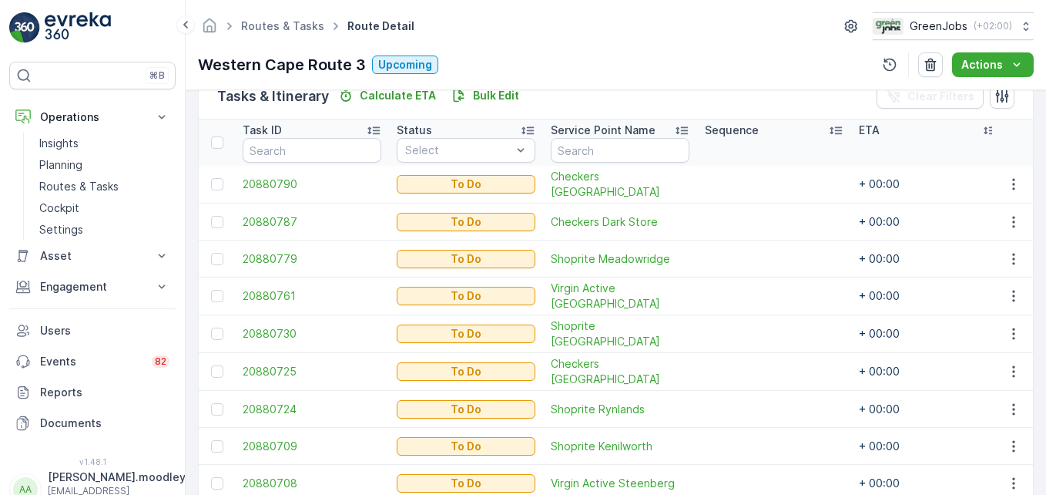
scroll to position [468, 0]
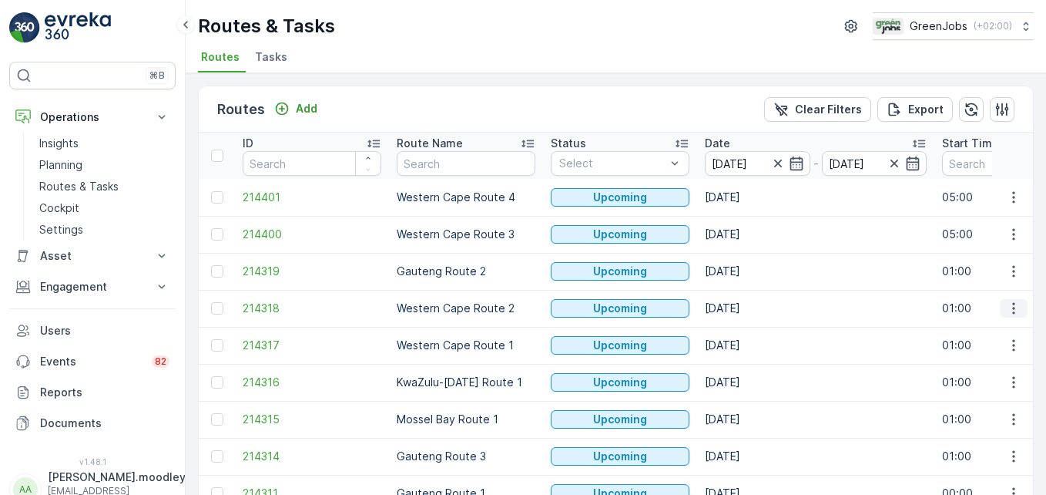
click at [1006, 307] on icon "button" at bounding box center [1013, 308] width 15 height 15
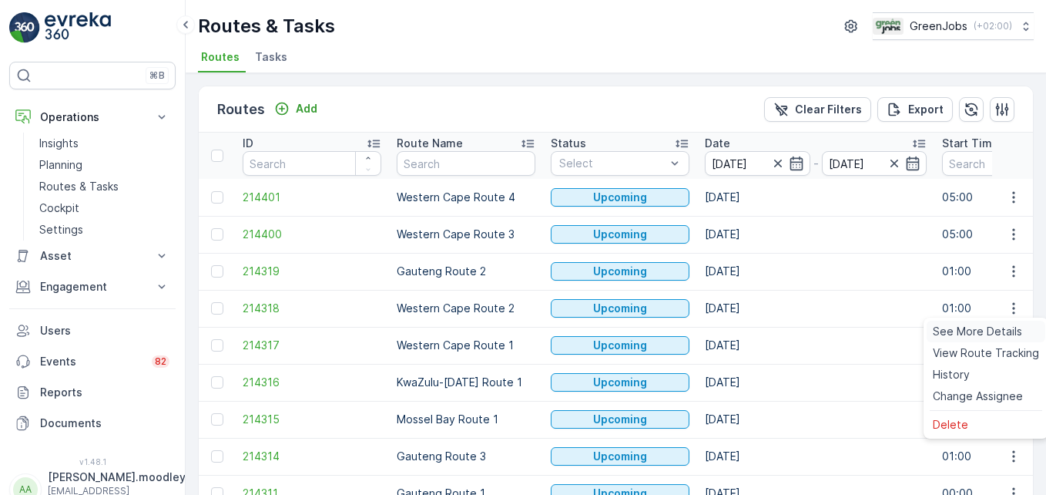
click at [993, 329] on span "See More Details" at bounding box center [977, 331] width 89 height 15
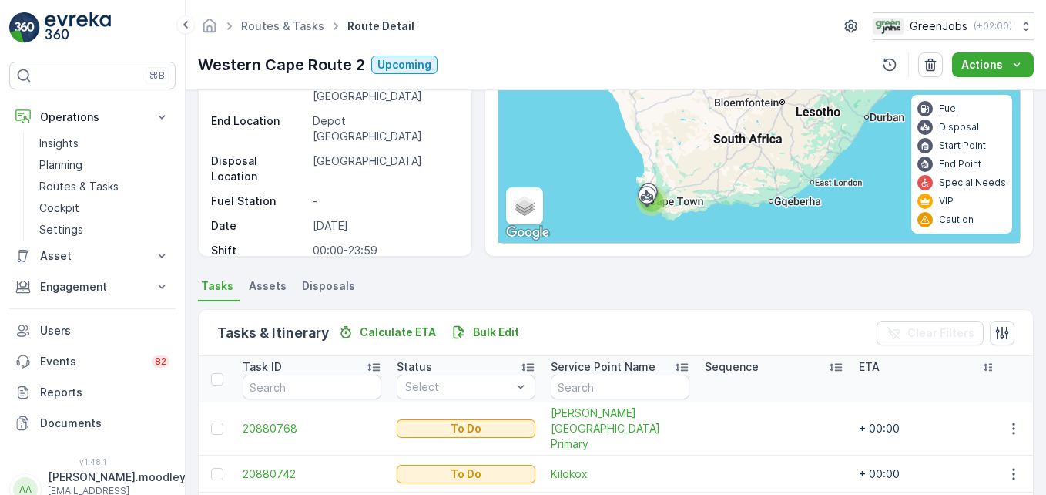
scroll to position [357, 0]
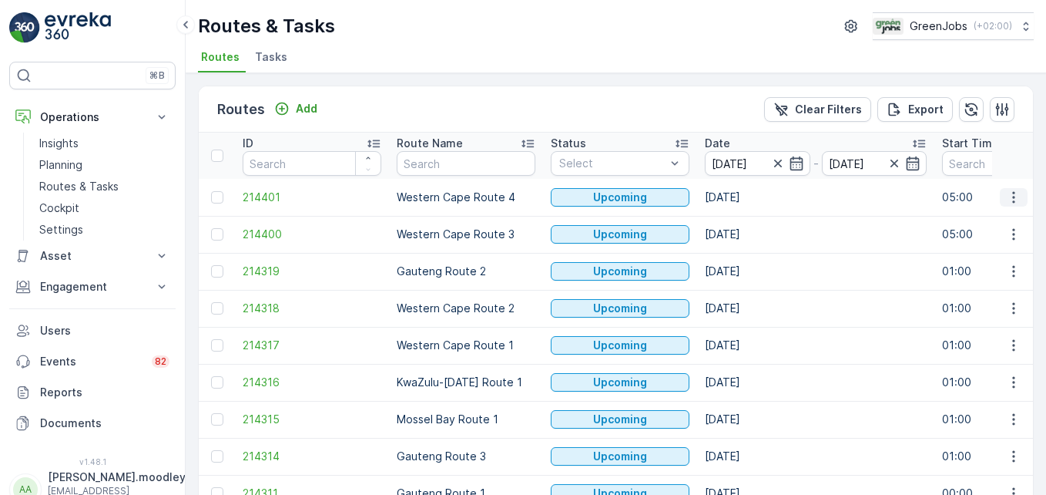
click at [1006, 196] on icon "button" at bounding box center [1013, 197] width 15 height 15
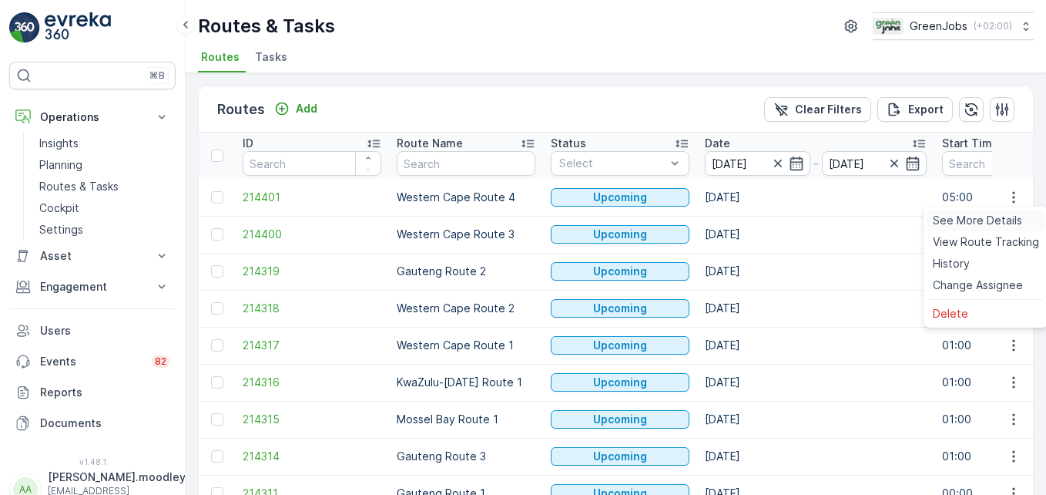
click at [989, 214] on span "See More Details" at bounding box center [977, 220] width 89 height 15
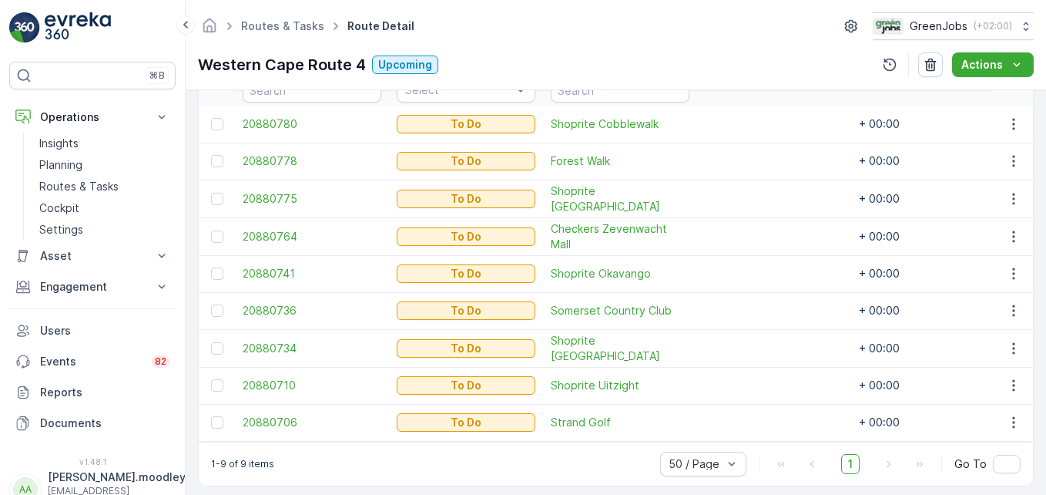
scroll to position [448, 0]
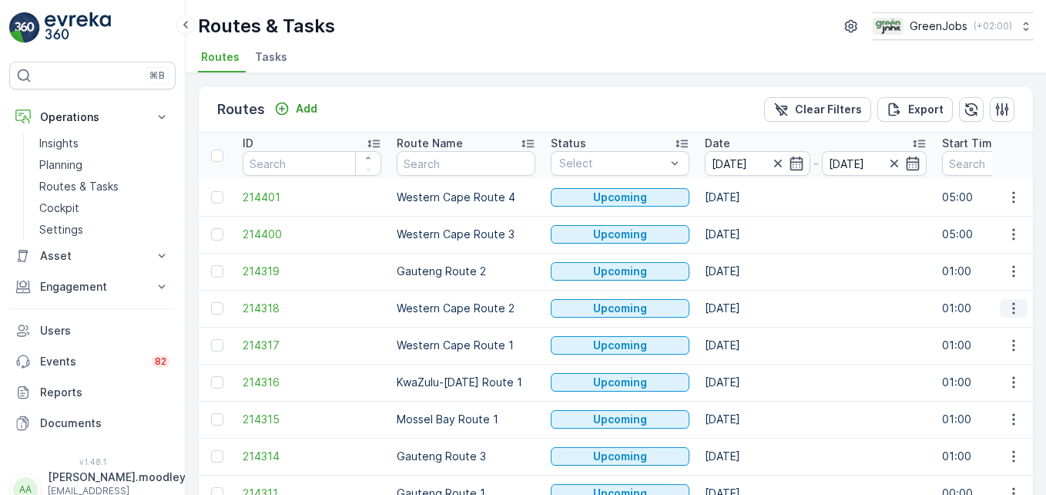
click at [1006, 315] on icon "button" at bounding box center [1013, 308] width 15 height 15
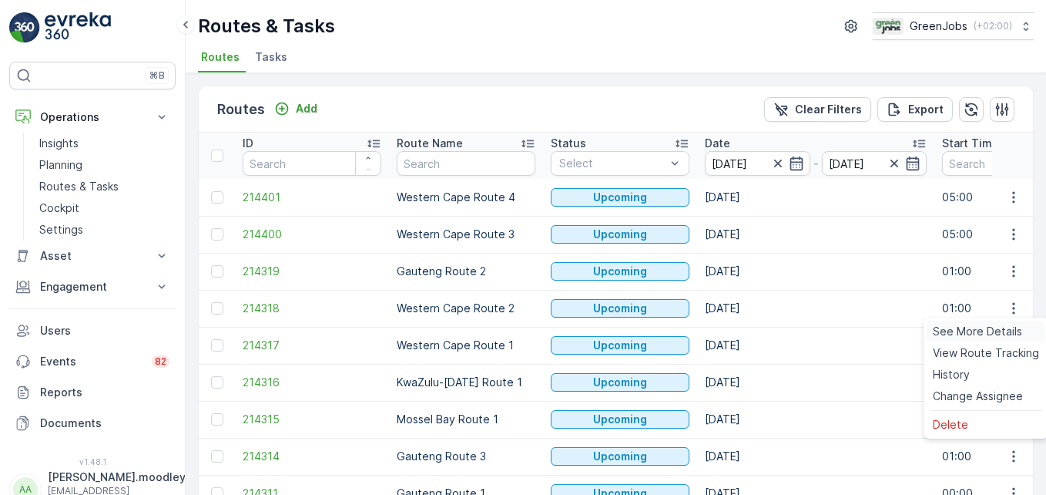
click at [1006, 330] on span "See More Details" at bounding box center [977, 331] width 89 height 15
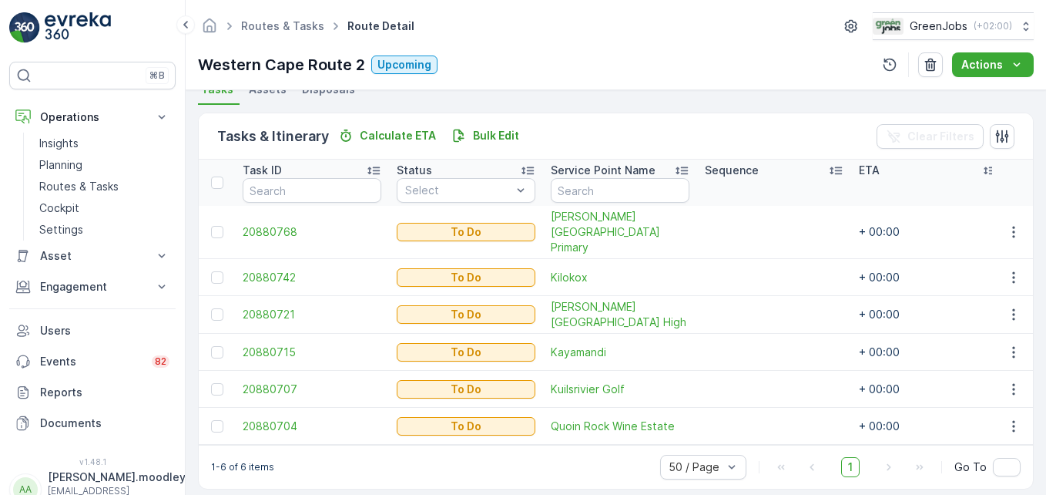
scroll to position [357, 0]
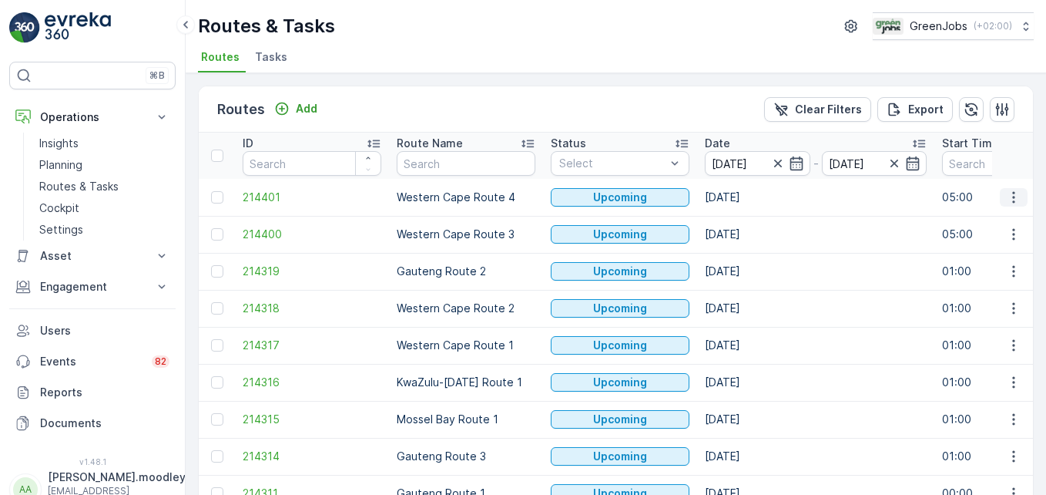
click at [1016, 199] on icon "button" at bounding box center [1013, 197] width 15 height 15
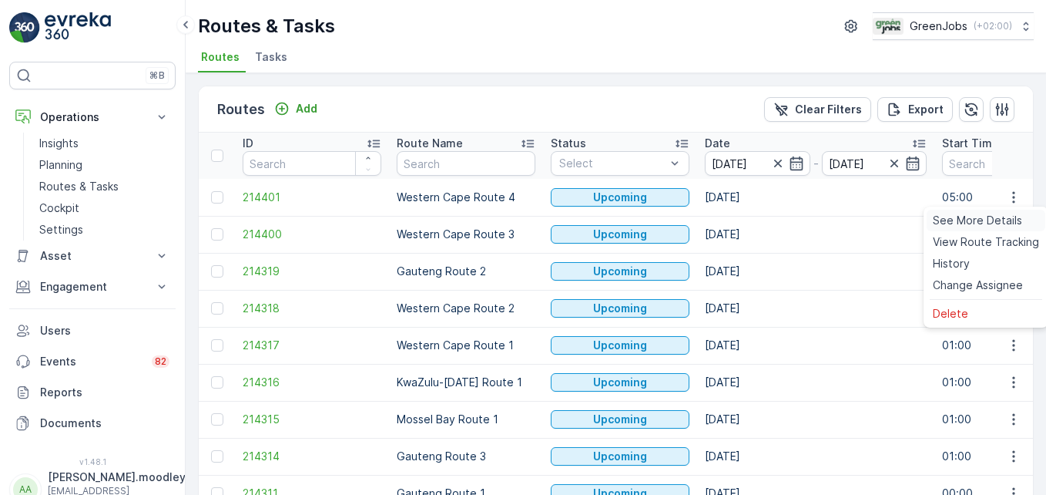
click at [992, 221] on span "See More Details" at bounding box center [977, 220] width 89 height 15
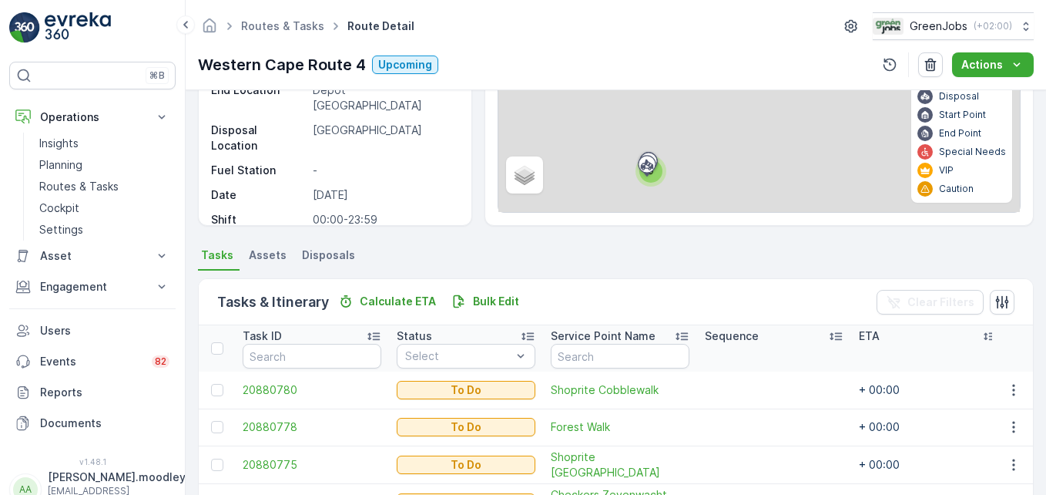
scroll to position [462, 0]
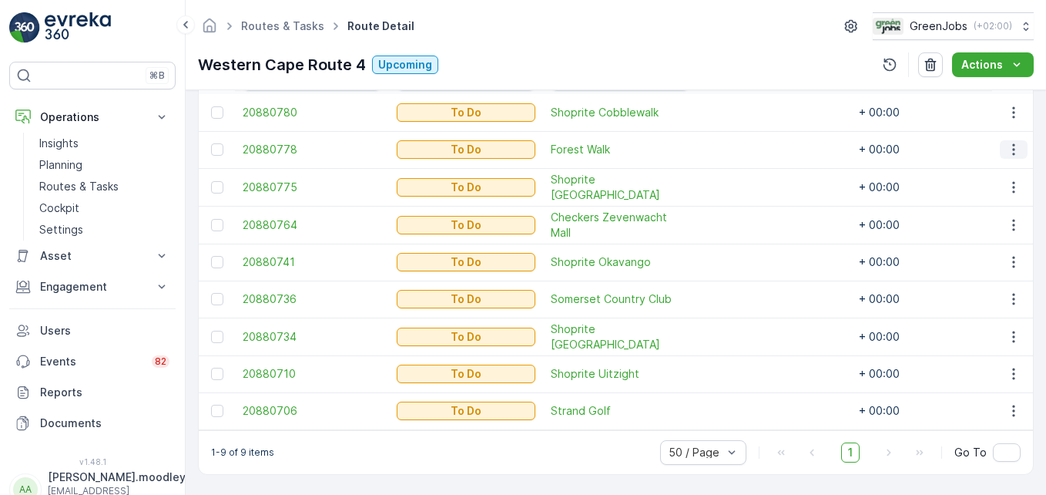
click at [1006, 149] on icon "button" at bounding box center [1013, 149] width 15 height 15
click at [958, 216] on span "Change Route" at bounding box center [974, 215] width 75 height 15
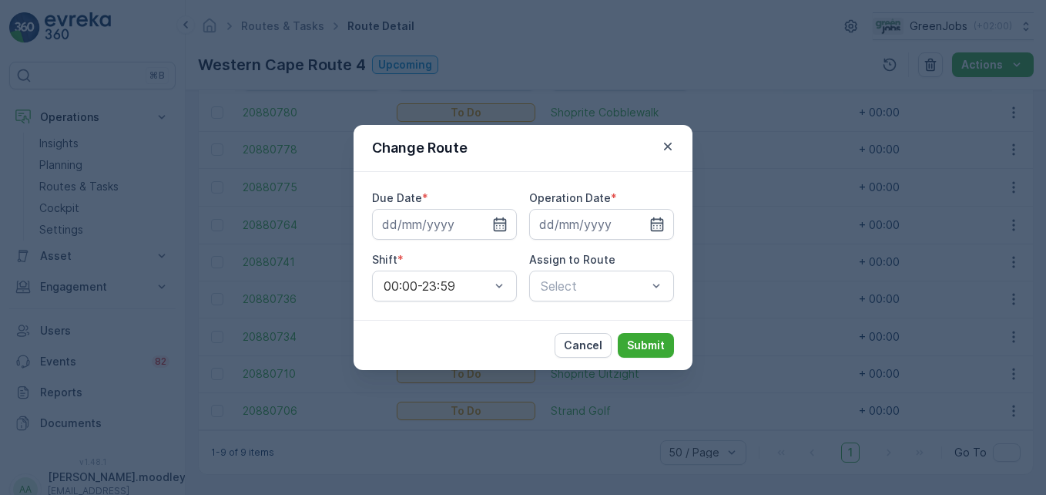
type input "[DATE]"
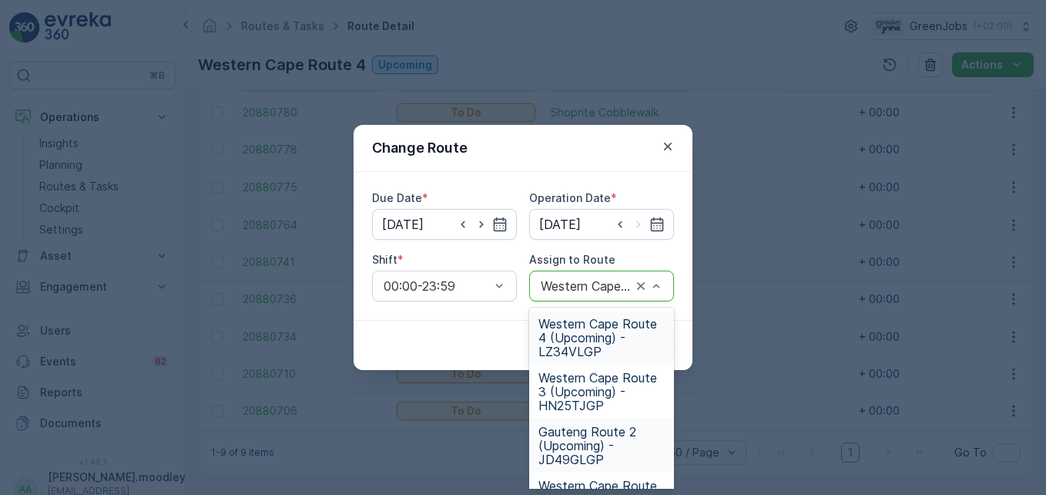
scroll to position [77, 0]
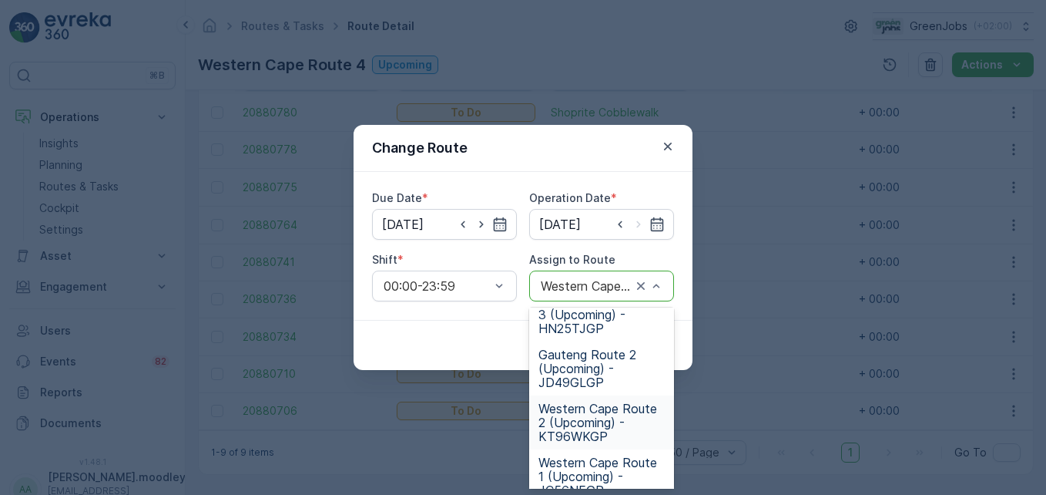
click at [563, 418] on span "Western Cape Route 2 (Upcoming) - KT96WKGP" at bounding box center [602, 422] width 126 height 42
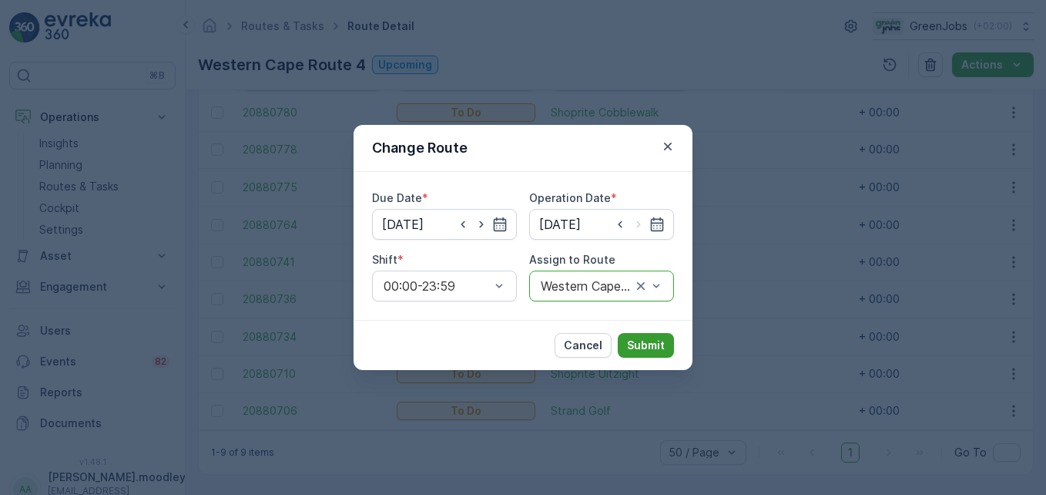
click at [655, 337] on button "Submit" at bounding box center [646, 345] width 56 height 25
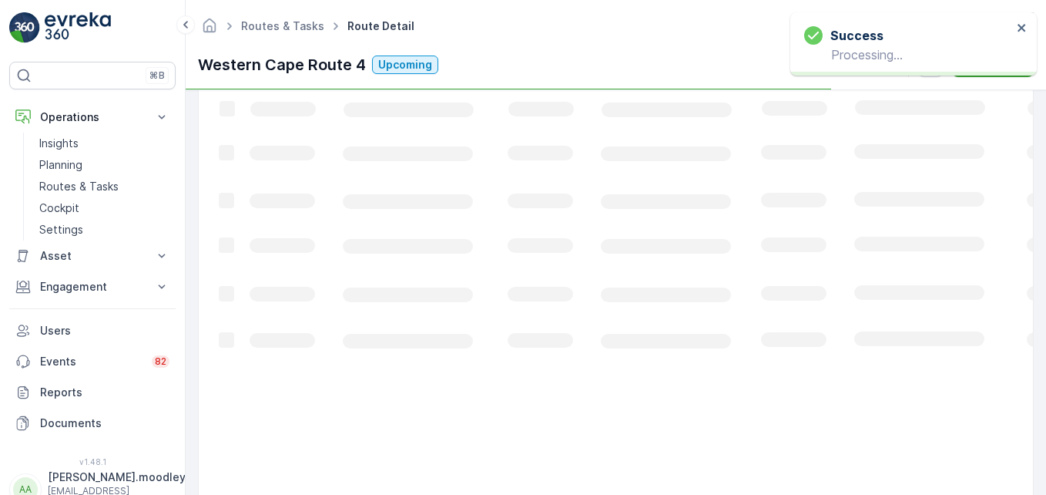
scroll to position [431, 0]
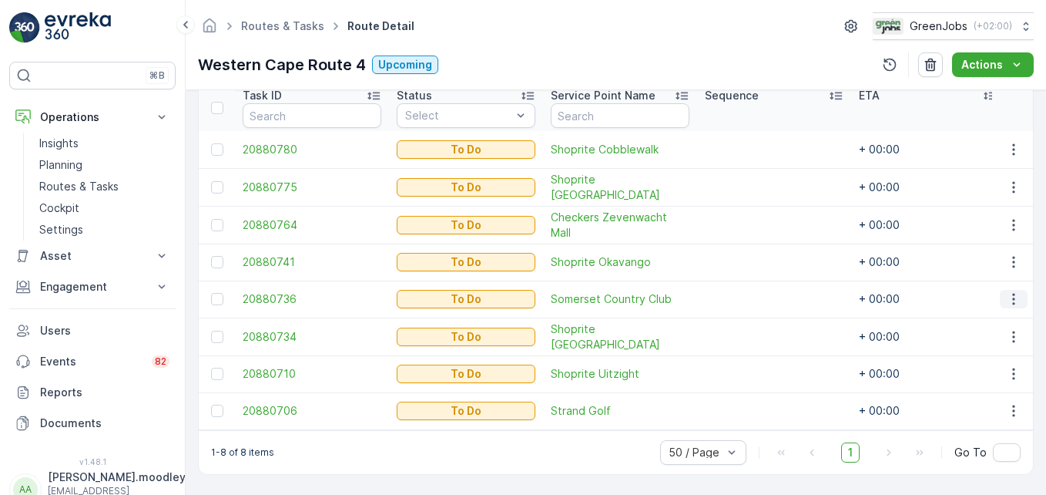
click at [1006, 291] on icon "button" at bounding box center [1013, 298] width 15 height 15
click at [977, 354] on span "Change Route" at bounding box center [974, 358] width 75 height 15
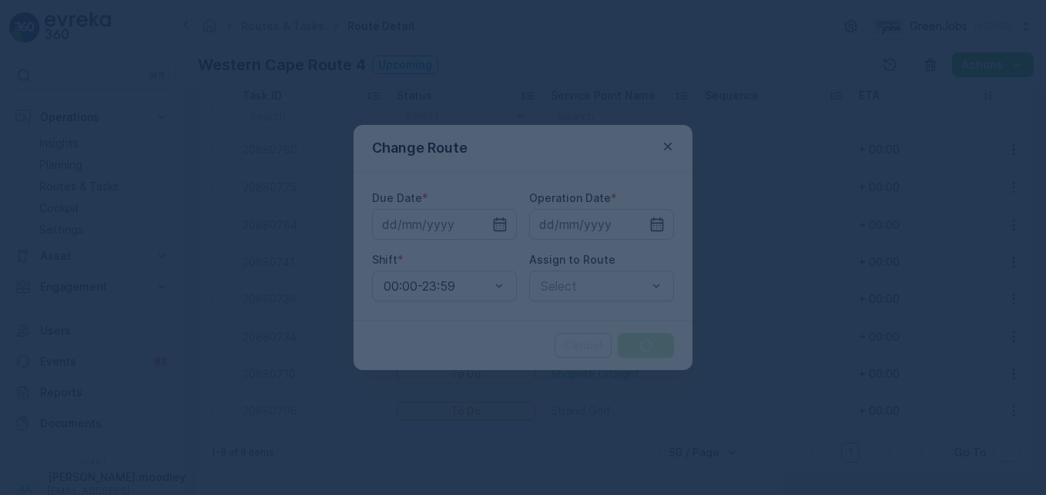
type input "[DATE]"
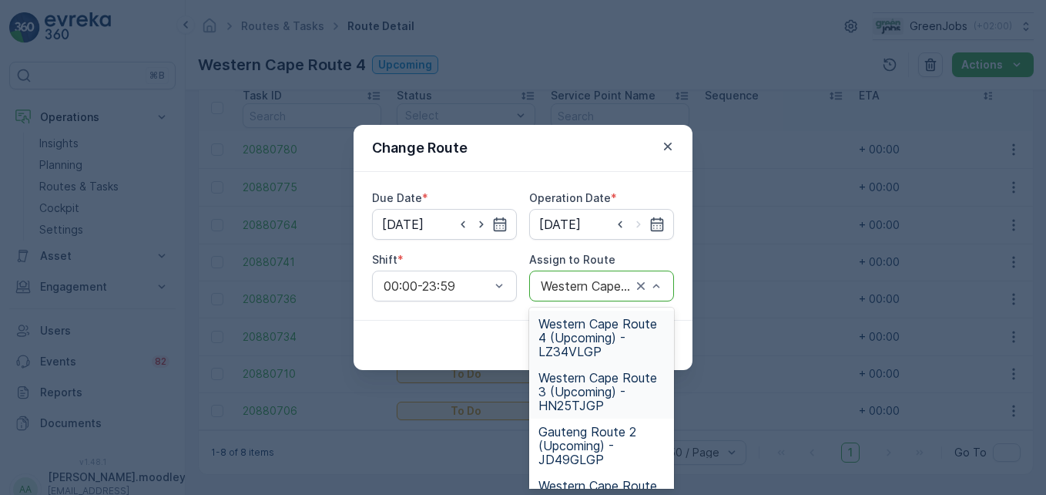
scroll to position [77, 0]
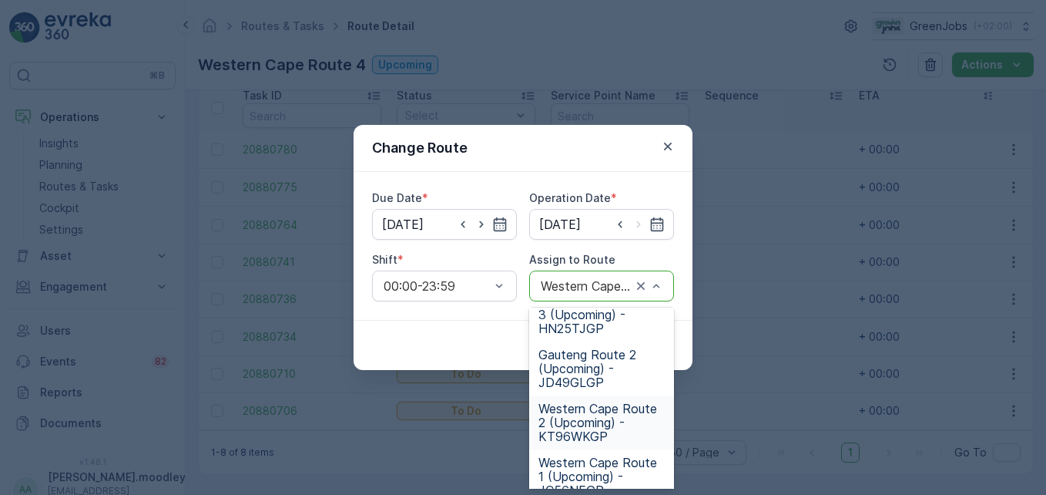
click at [602, 418] on span "Western Cape Route 2 (Upcoming) - KT96WKGP" at bounding box center [602, 422] width 126 height 42
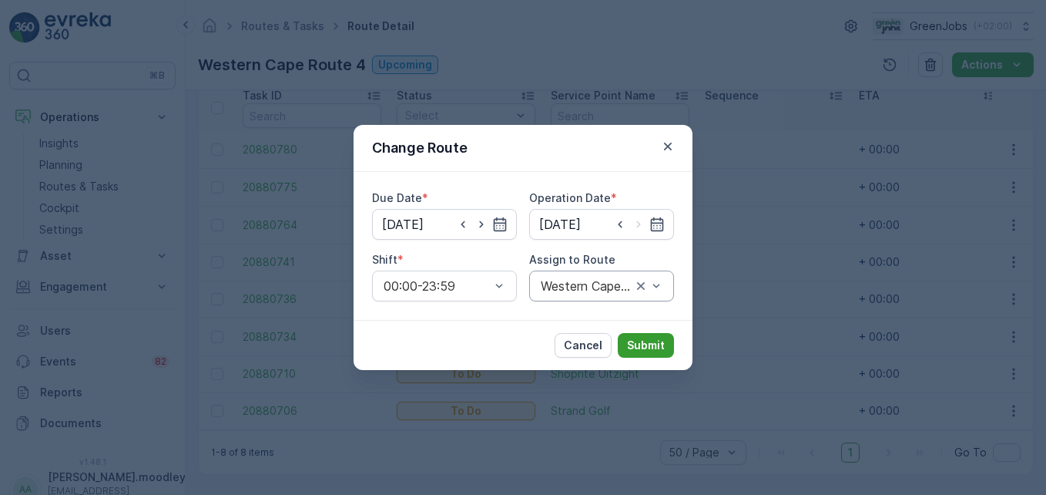
click at [656, 347] on p "Submit" at bounding box center [646, 345] width 38 height 15
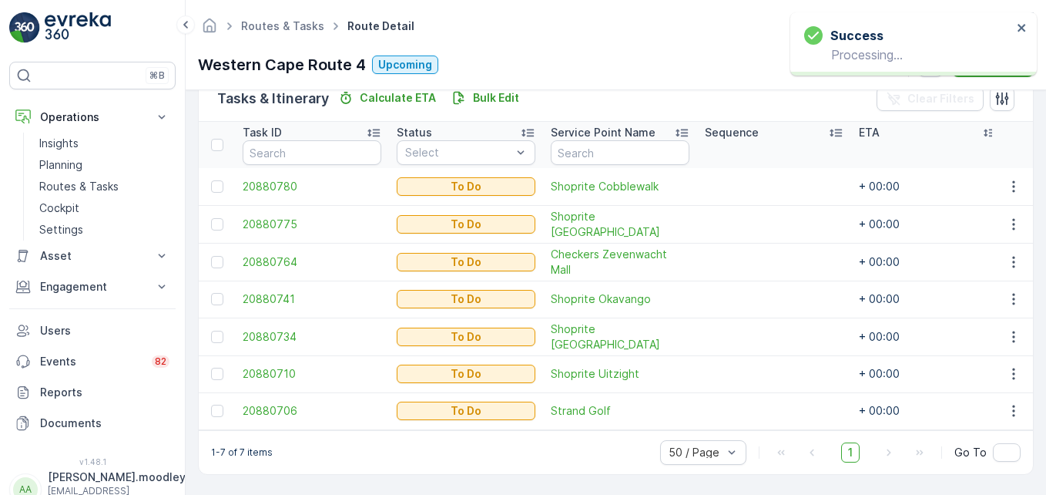
scroll to position [394, 0]
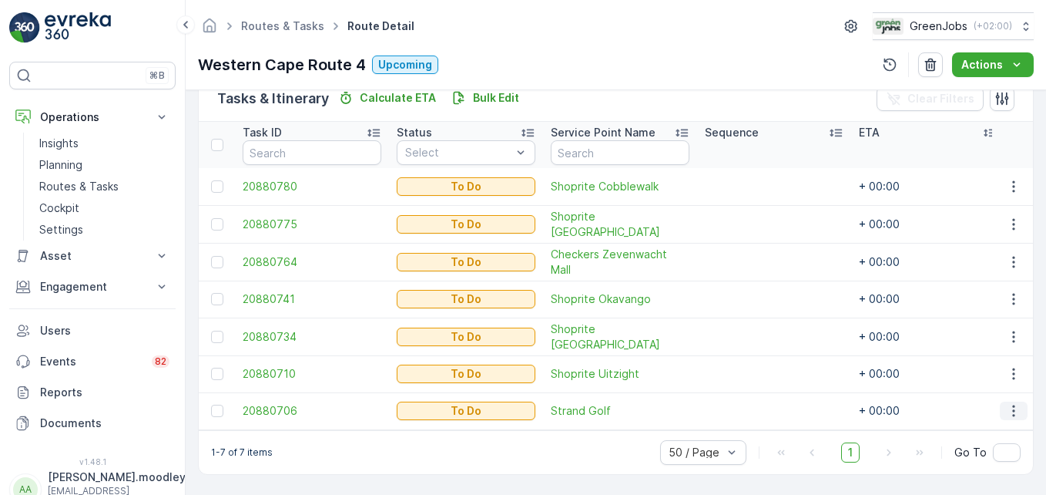
click at [1013, 405] on icon "button" at bounding box center [1014, 411] width 2 height 12
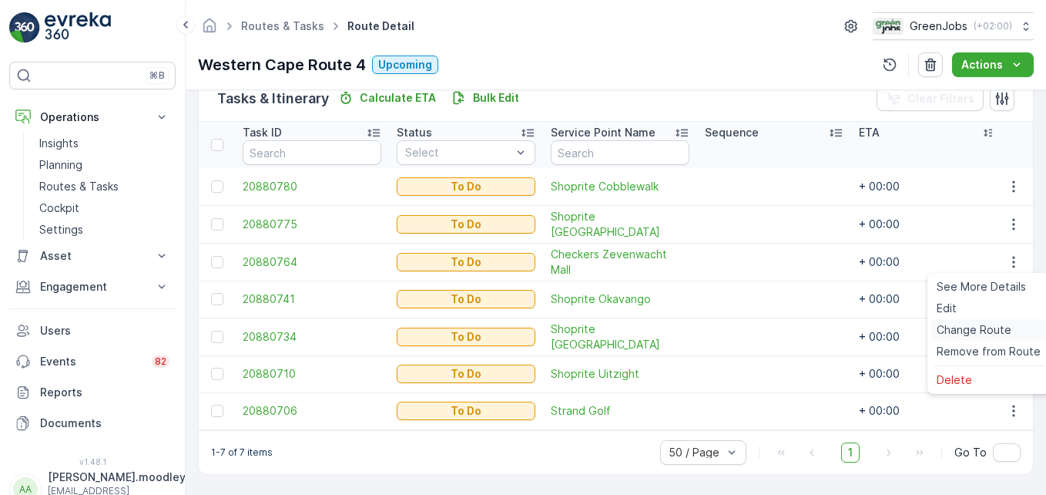
click at [974, 327] on span "Change Route" at bounding box center [974, 329] width 75 height 15
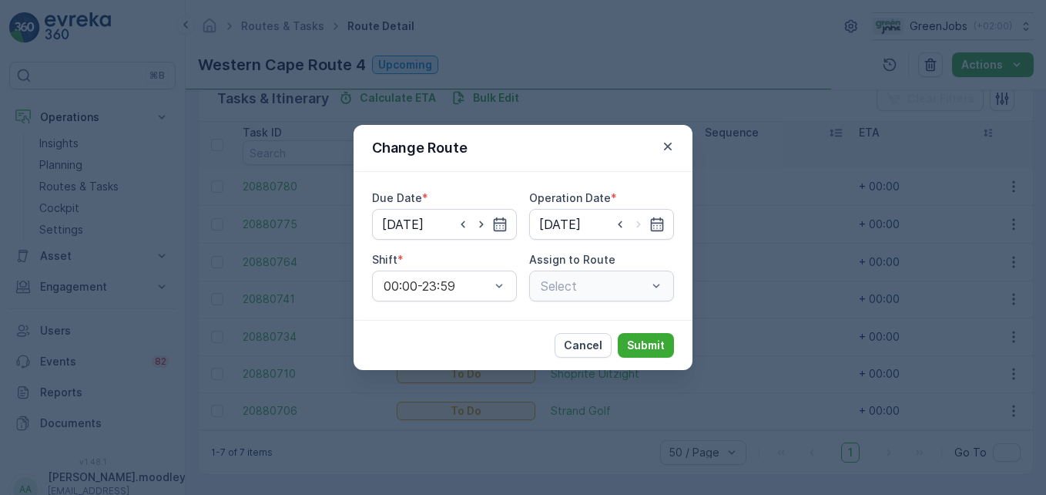
type input "[DATE]"
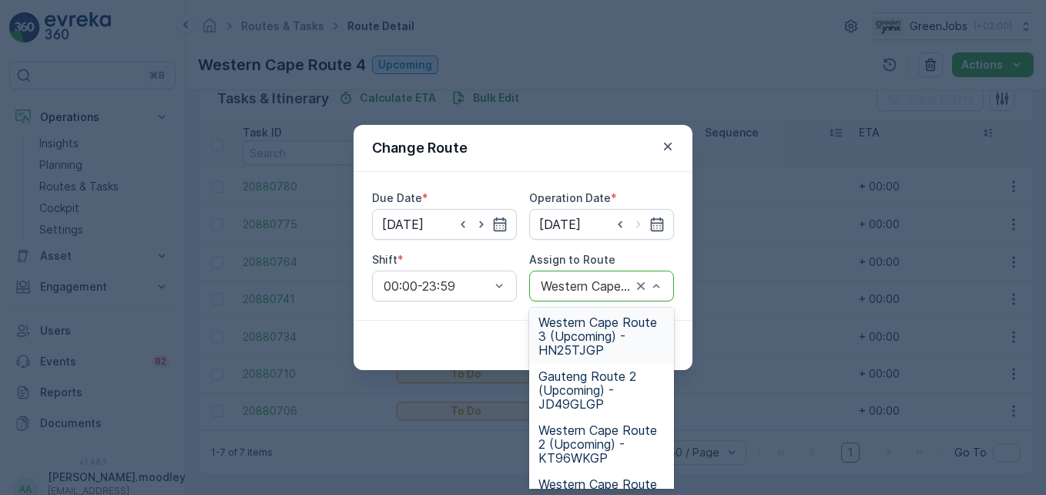
scroll to position [77, 0]
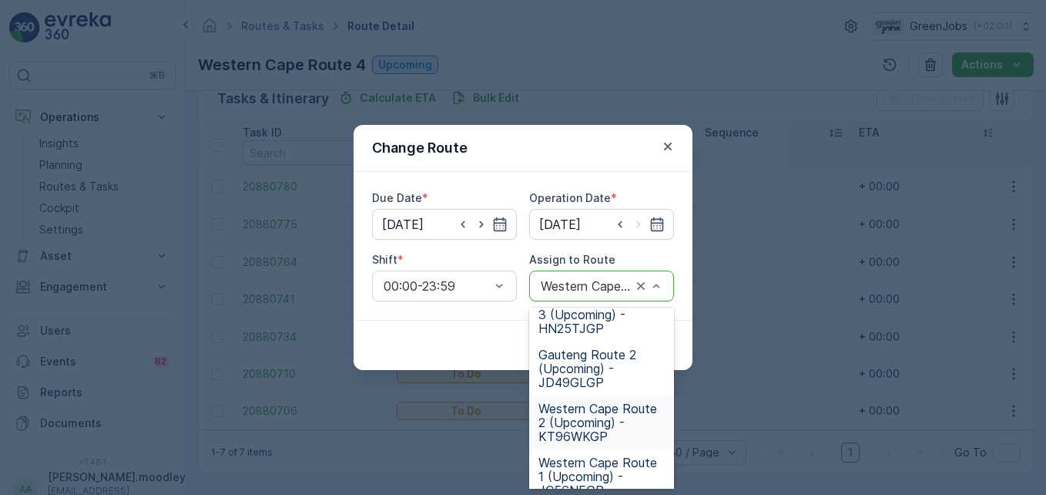
click at [587, 429] on span "Western Cape Route 2 (Upcoming) - KT96WKGP" at bounding box center [602, 422] width 126 height 42
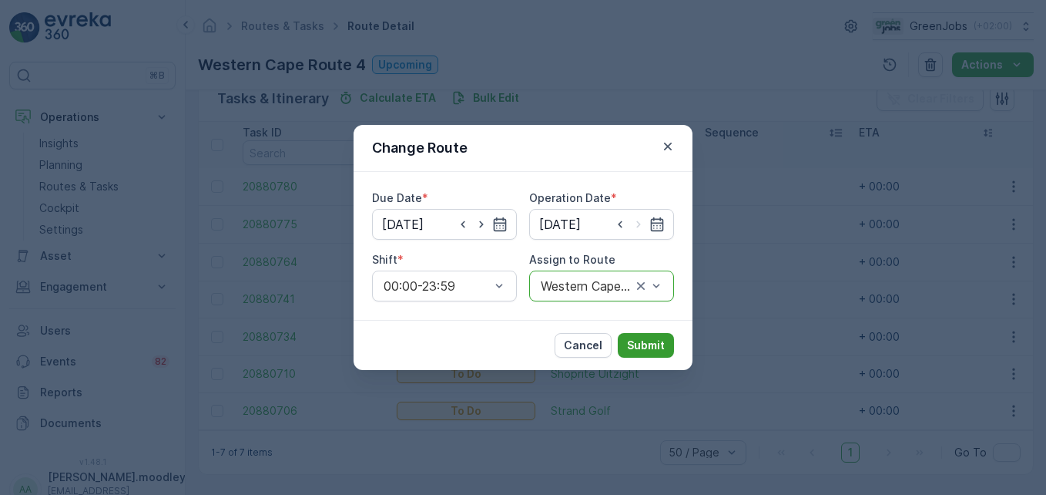
click at [660, 348] on p "Submit" at bounding box center [646, 345] width 38 height 15
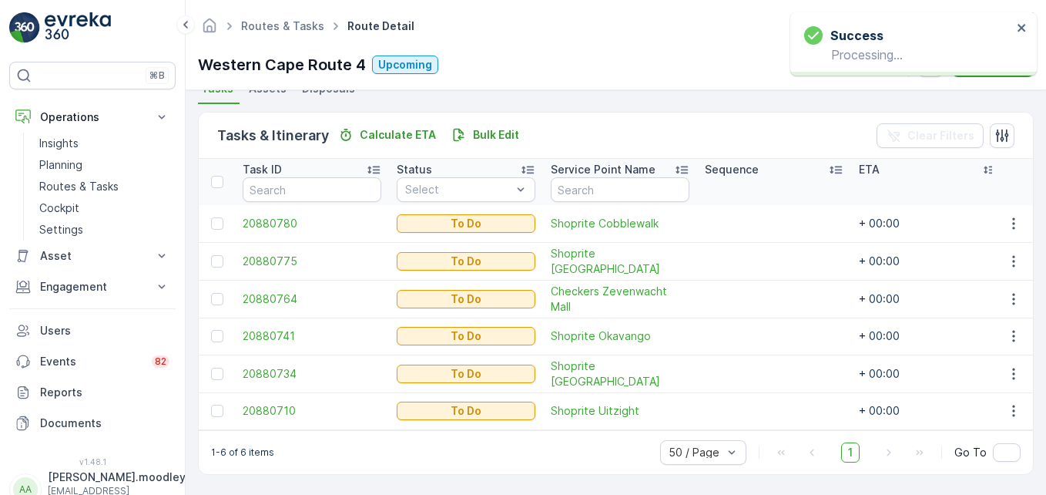
scroll to position [357, 0]
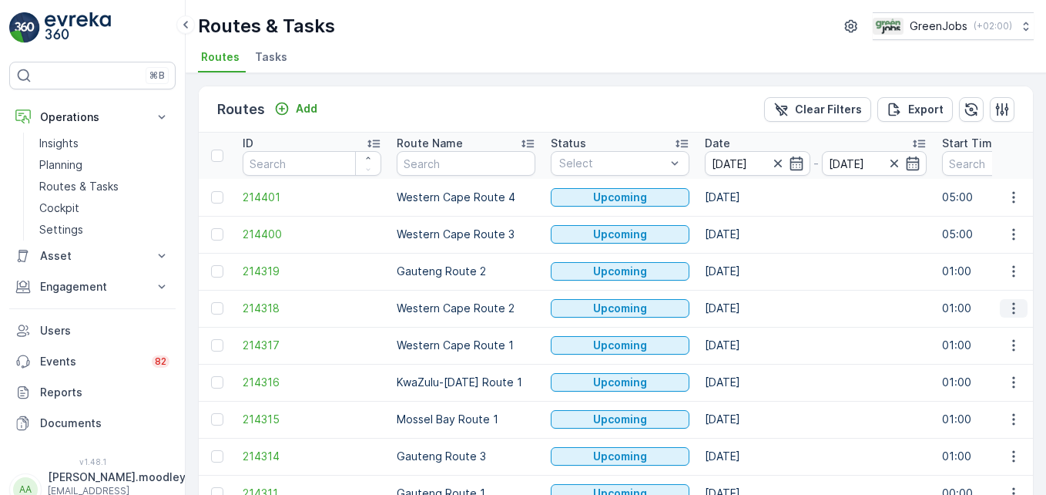
click at [1017, 310] on icon "button" at bounding box center [1013, 308] width 15 height 15
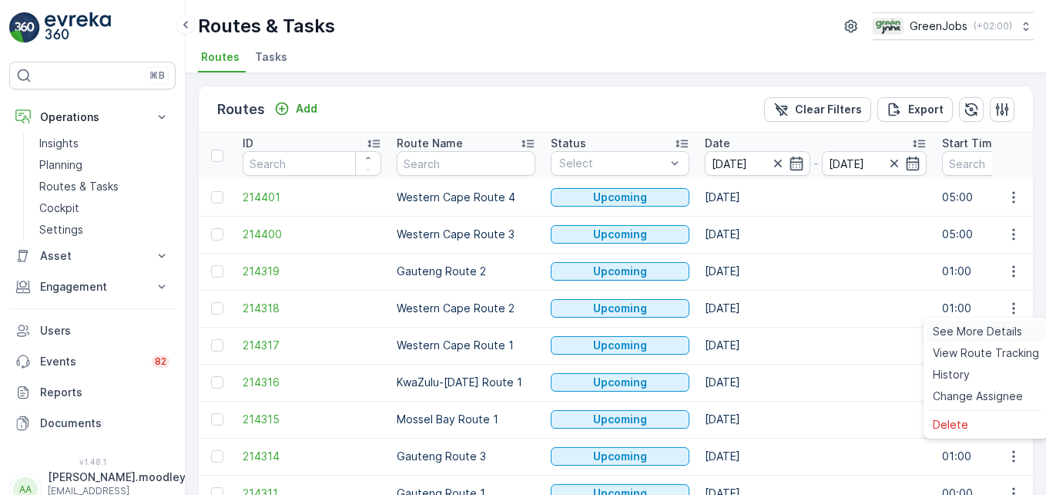
click at [1001, 331] on span "See More Details" at bounding box center [977, 331] width 89 height 15
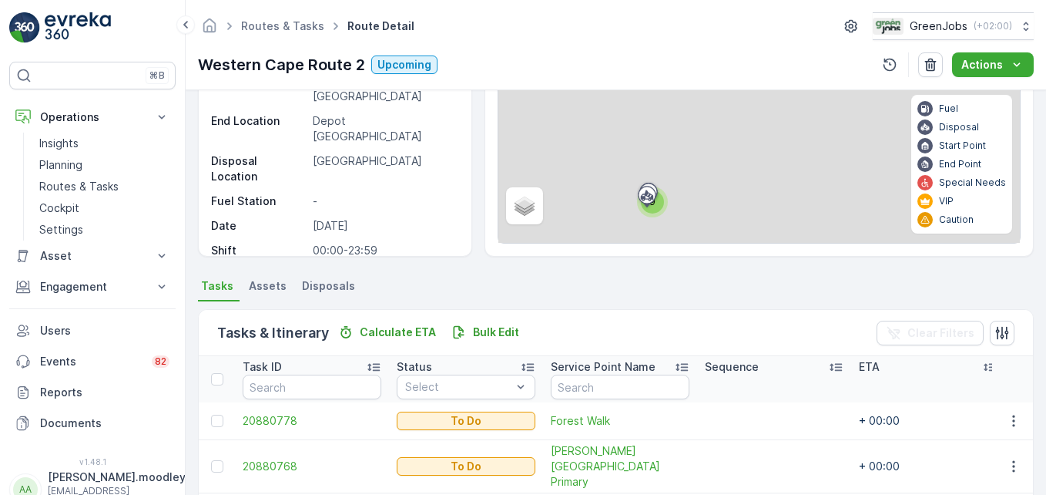
scroll to position [468, 0]
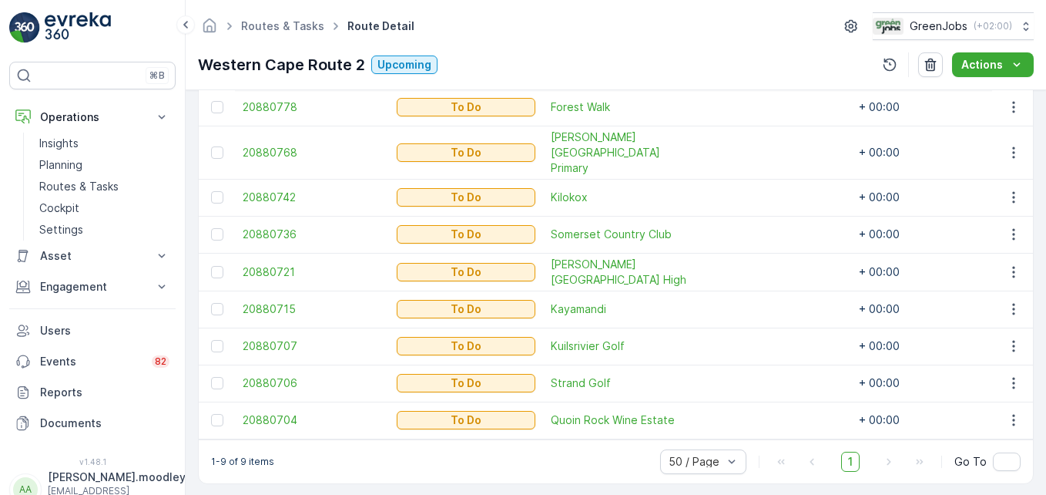
click at [377, 461] on div "1-9 of 9 items 50 / Page 1 Go To" at bounding box center [616, 461] width 835 height 44
